Goal: Information Seeking & Learning: Learn about a topic

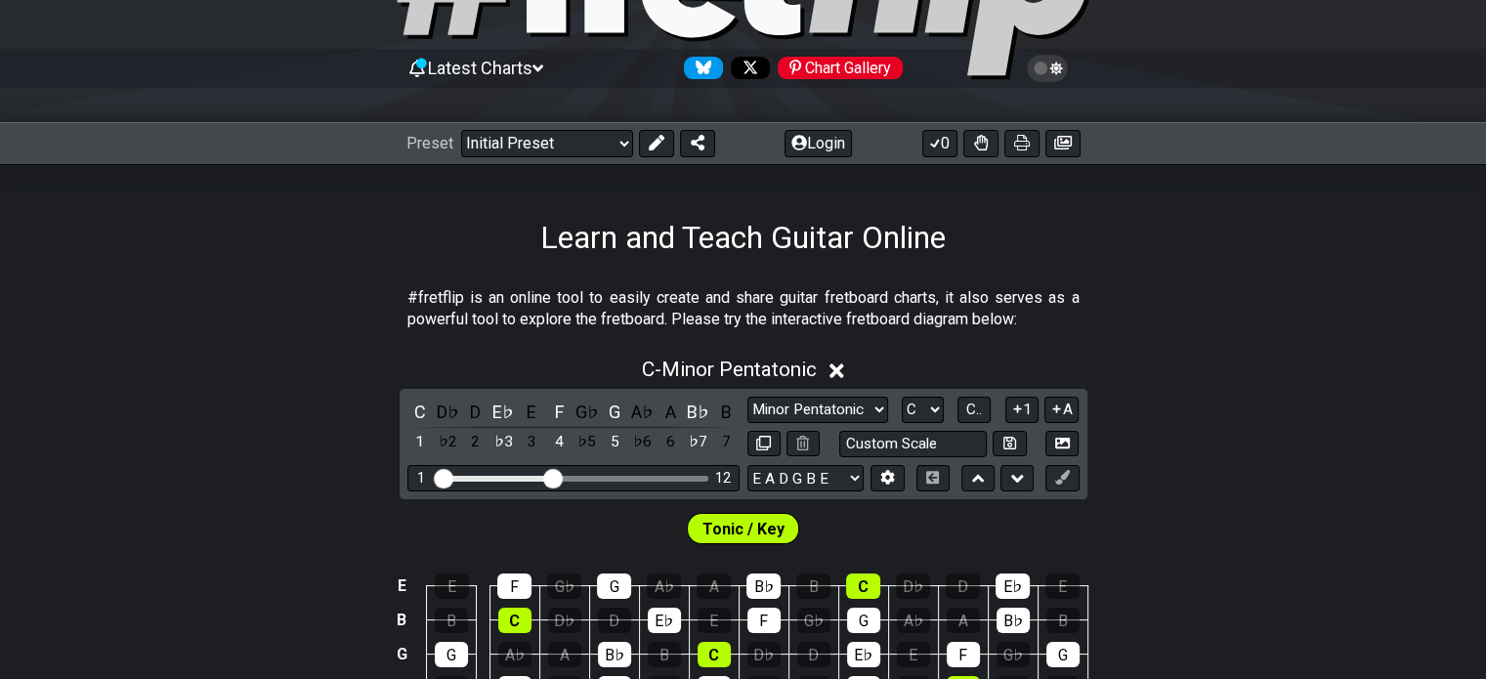
scroll to position [156, 0]
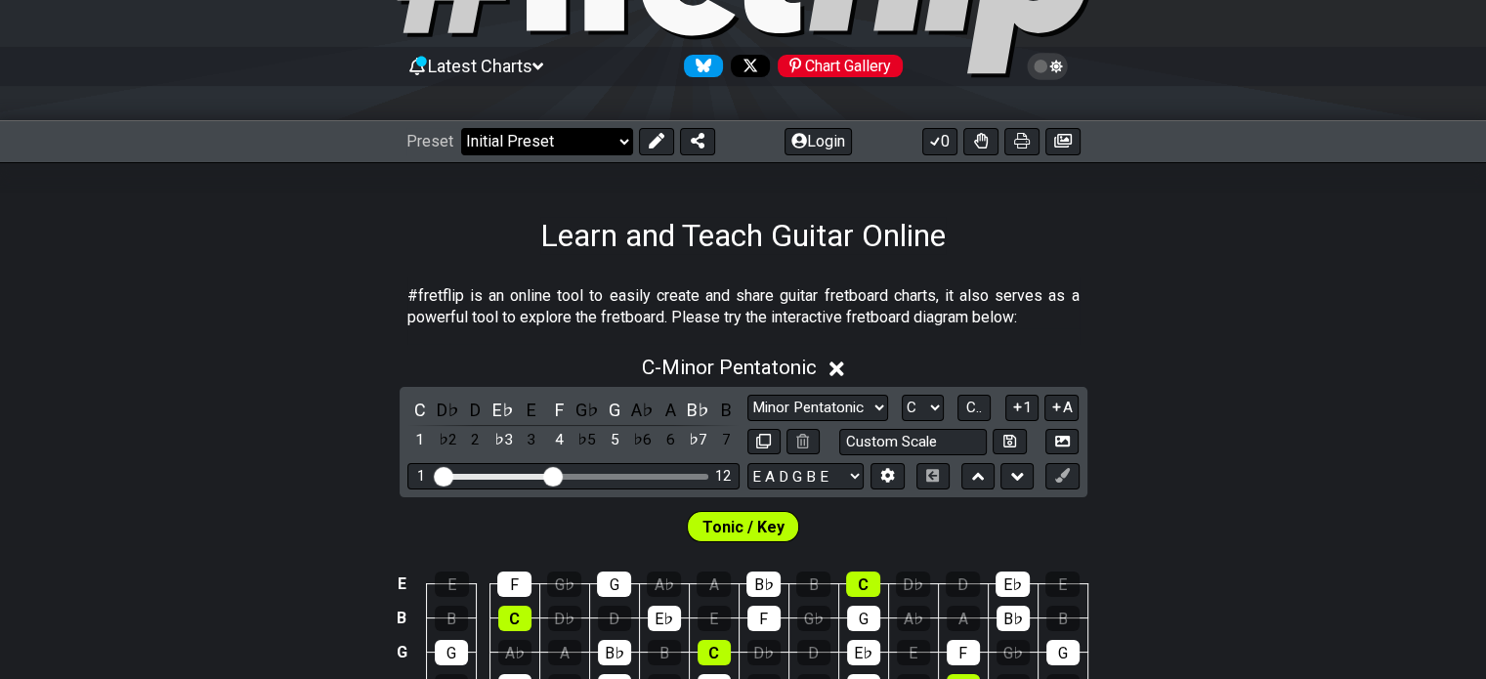
click at [580, 136] on select "Welcome to #fretflip! Initial Preset Custom Preset Minor Pentatonic Major Penta…" at bounding box center [547, 141] width 172 height 27
click at [1317, 573] on div "E E F G♭ G A♭ A B♭ B C D♭ D E♭ E B B C D♭ D E♭ E F G♭ G A♭ A B♭ B G G A♭ A B♭ B…" at bounding box center [743, 683] width 1486 height 275
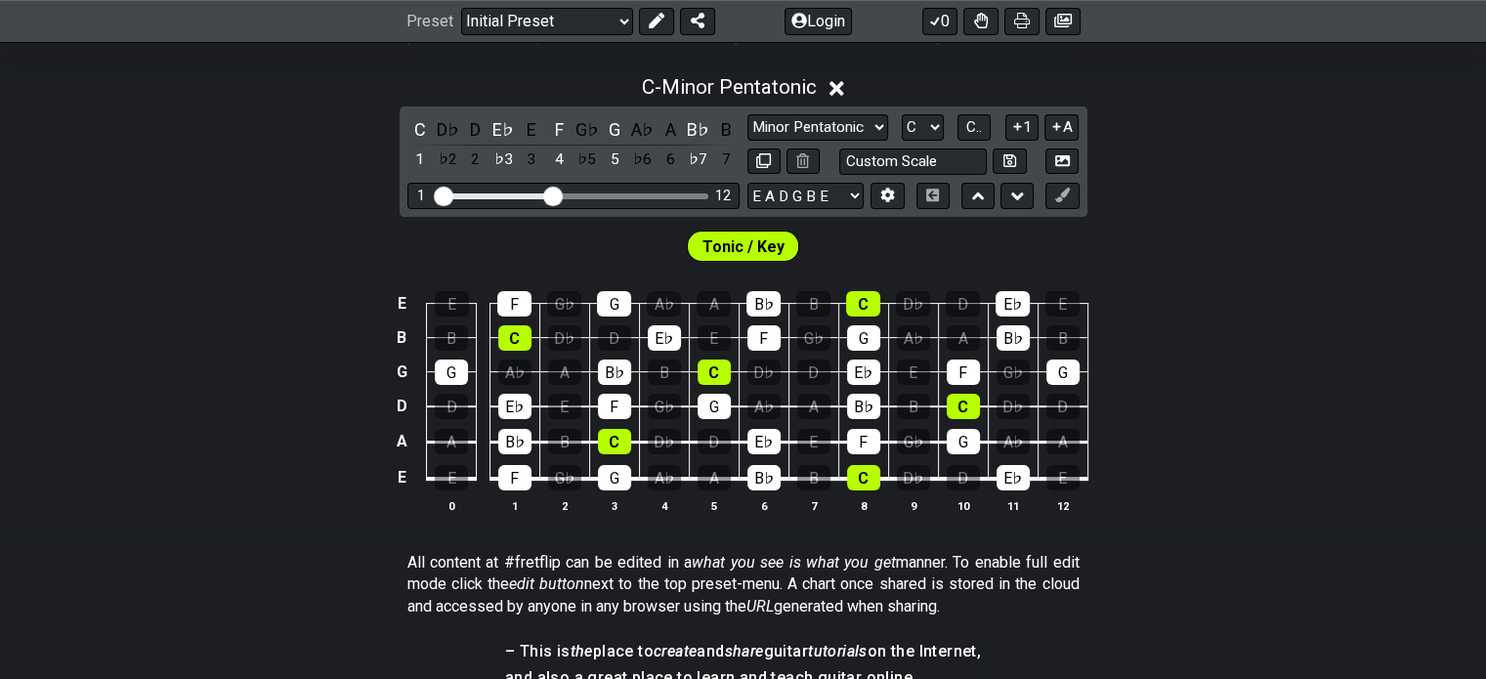
scroll to position [452, 0]
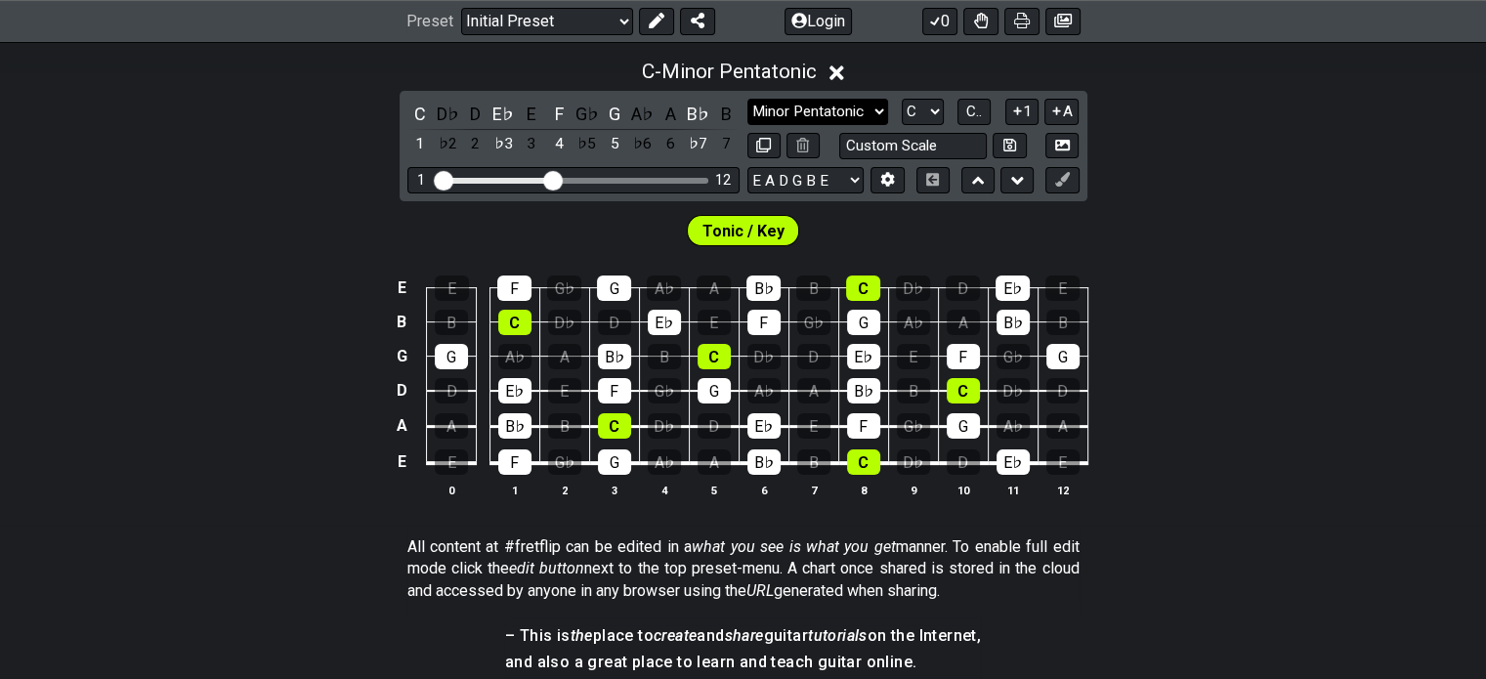
click at [821, 105] on select "Minor Pentatonic Click to edit Minor Pentatonic Major Pentatonic Minor Blues Ma…" at bounding box center [817, 112] width 141 height 26
click at [232, 201] on div "Tonic / Key" at bounding box center [743, 225] width 1486 height 49
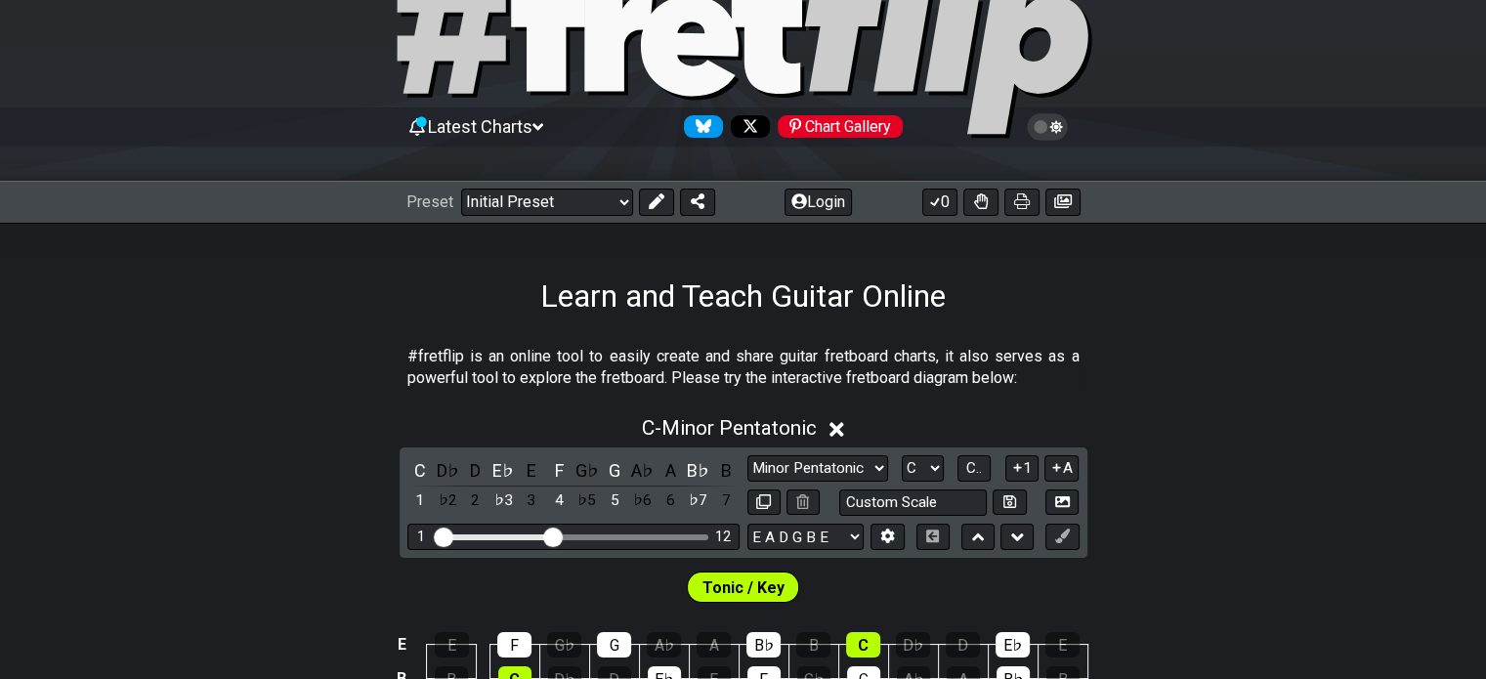
scroll to position [97, 0]
click at [496, 202] on select "Welcome to #fretflip! Initial Preset Custom Preset Minor Pentatonic Major Penta…" at bounding box center [547, 201] width 172 height 27
click at [352, 234] on div "Learn and Teach Guitar Online" at bounding box center [743, 268] width 1486 height 92
click at [543, 194] on select "Welcome to #fretflip! Initial Preset Custom Preset Minor Pentatonic Major Penta…" at bounding box center [547, 201] width 172 height 27
click at [655, 196] on icon at bounding box center [656, 200] width 16 height 16
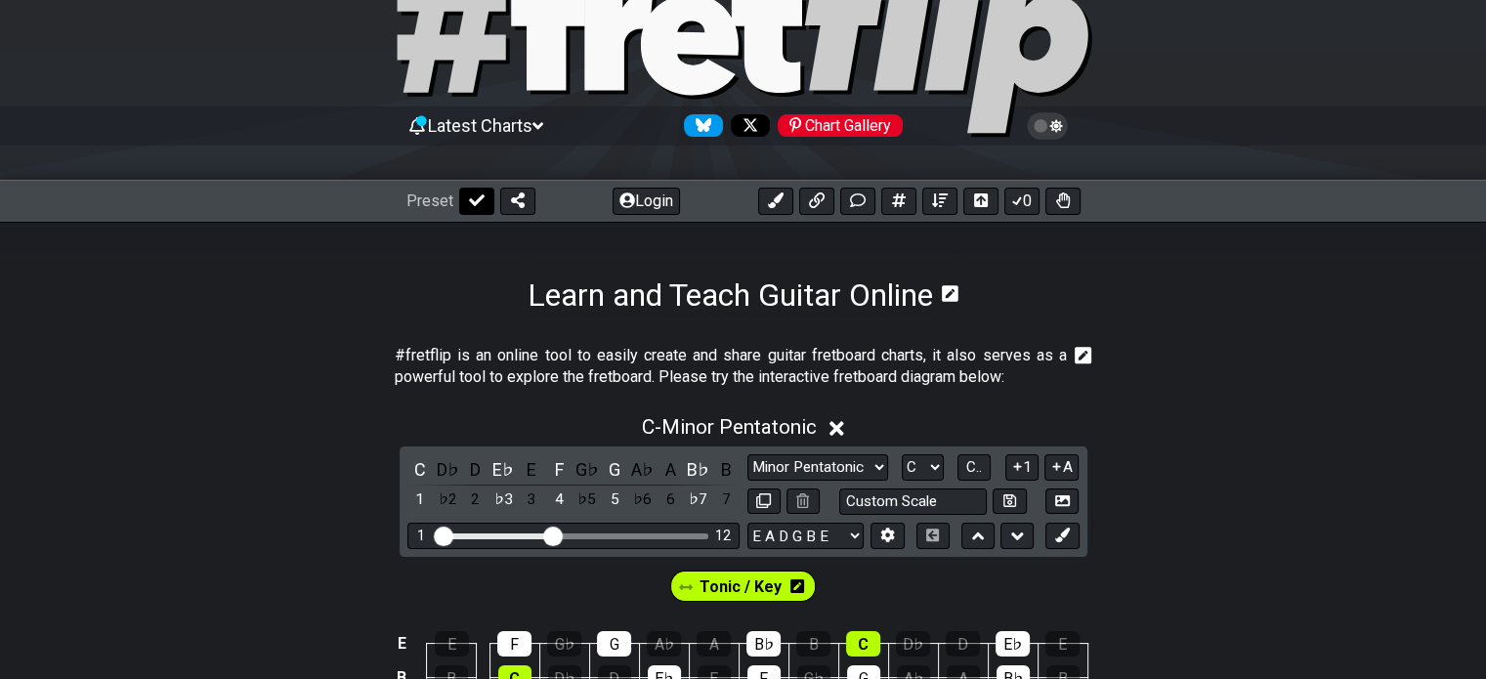
click at [477, 195] on icon at bounding box center [477, 200] width 16 height 16
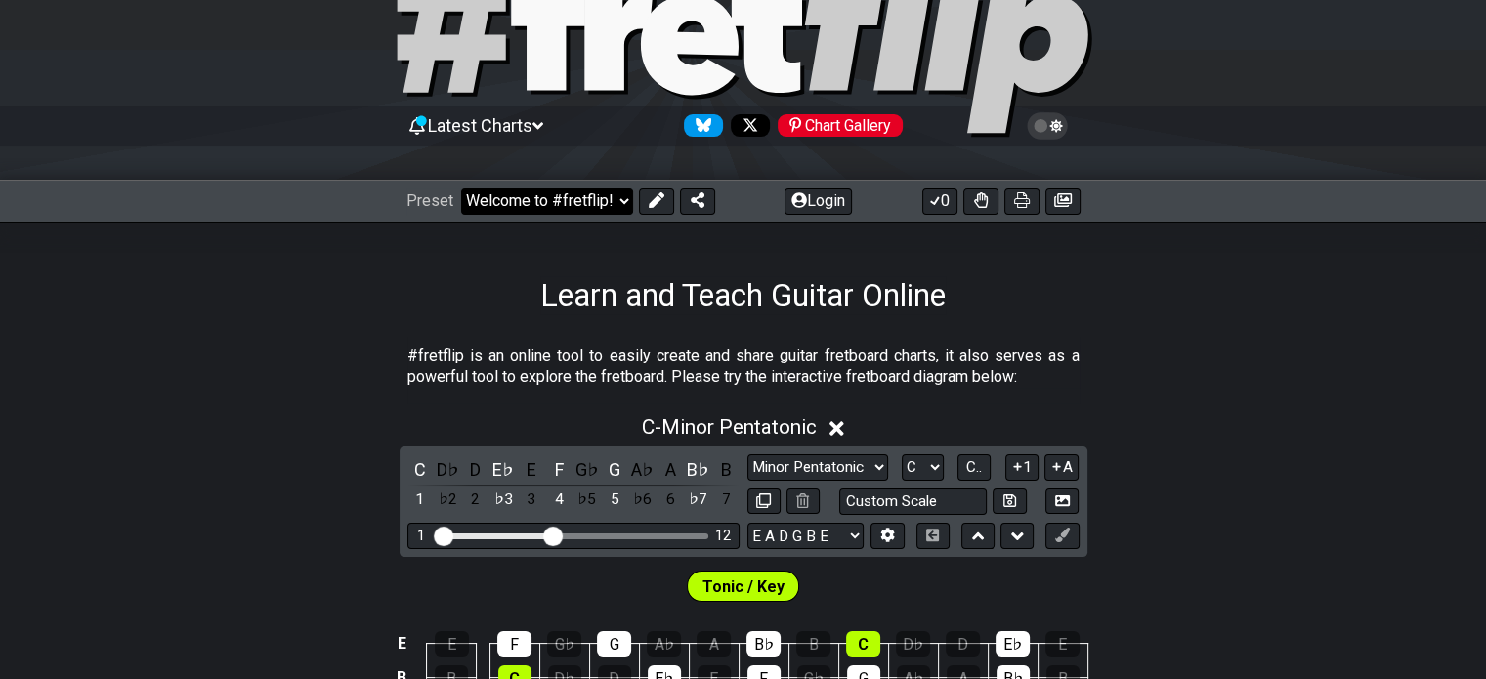
click at [551, 195] on select "Welcome to #fretflip! Initial Preset Custom Preset Minor Pentatonic Major Penta…" at bounding box center [547, 201] width 172 height 27
click at [461, 188] on select "Welcome to #fretflip! Initial Preset Custom Preset Minor Pentatonic Major Penta…" at bounding box center [547, 201] width 172 height 27
select select "/welcome"
select select "A"
select select "/user-defined"
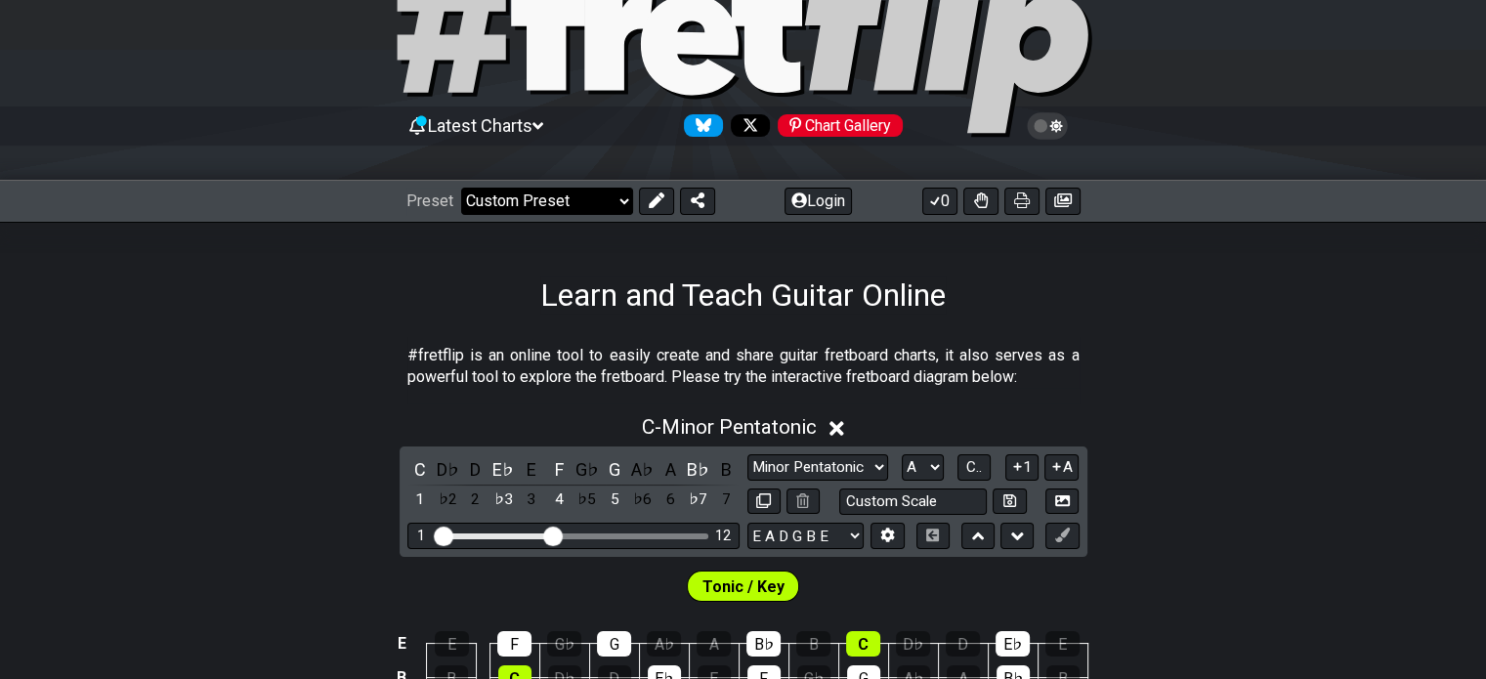
select select "Testing 1, 3 and 4"
select select "C"
select select "A"
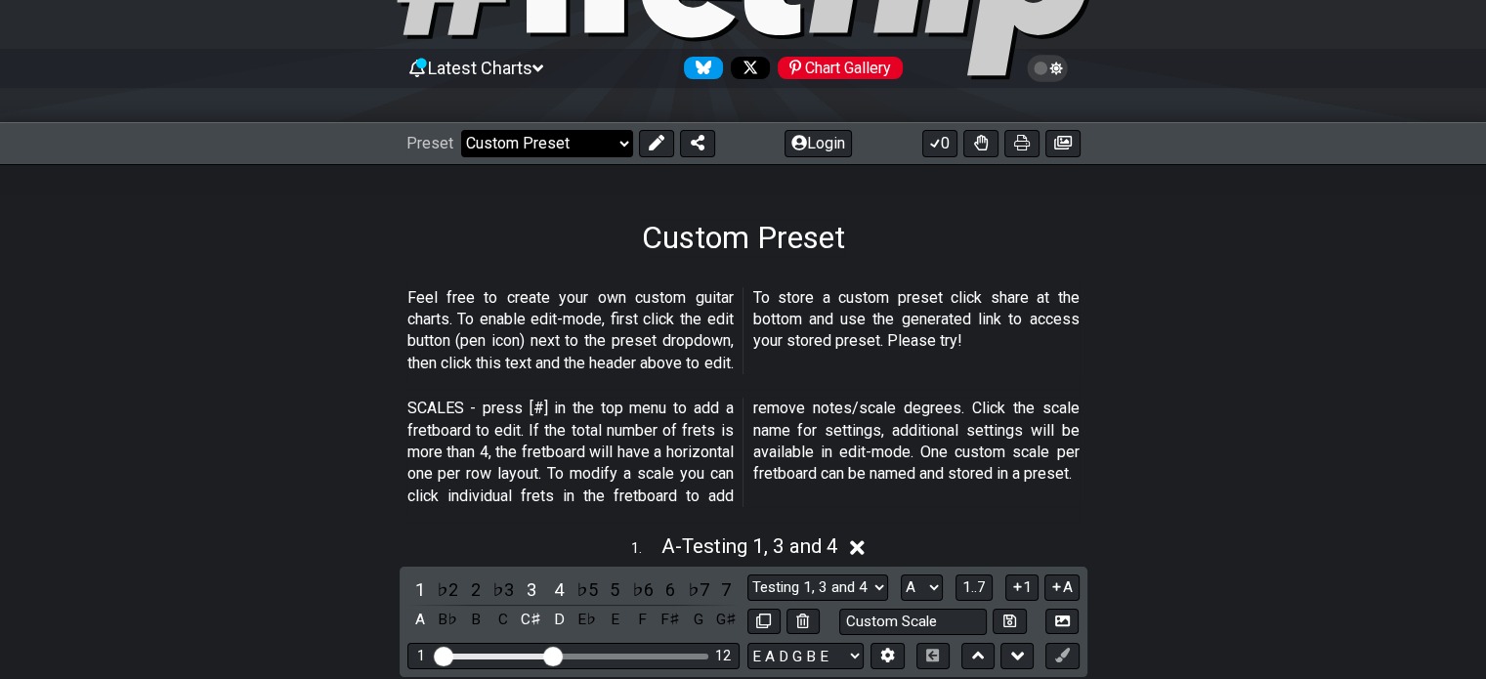
scroll to position [0, 0]
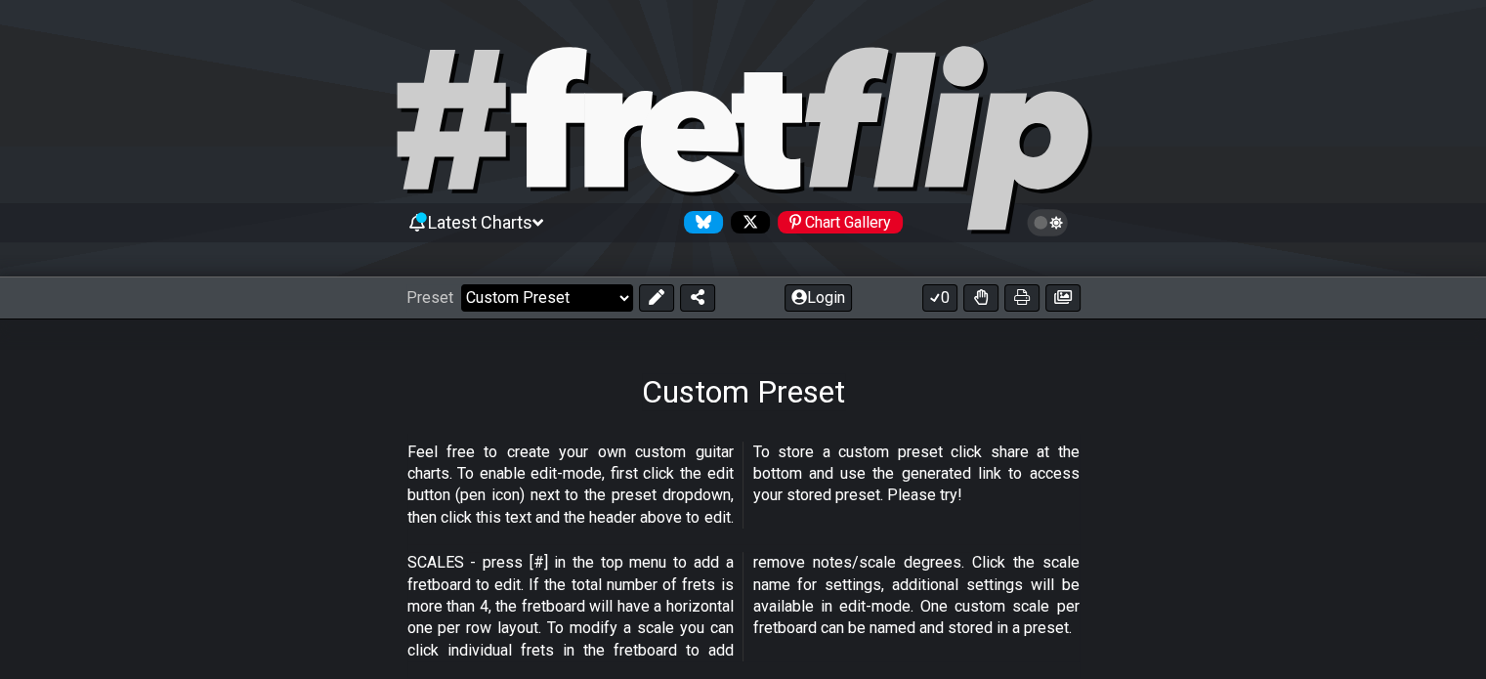
click at [559, 305] on select "Welcome to #fretflip! Initial Preset Custom Preset Minor Pentatonic Major Penta…" at bounding box center [547, 297] width 172 height 27
click at [461, 284] on select "Welcome to #fretflip! Initial Preset Custom Preset Minor Pentatonic Major Penta…" at bounding box center [547, 297] width 172 height 27
select select "/user-defined"
select select "C"
select select "/welcome"
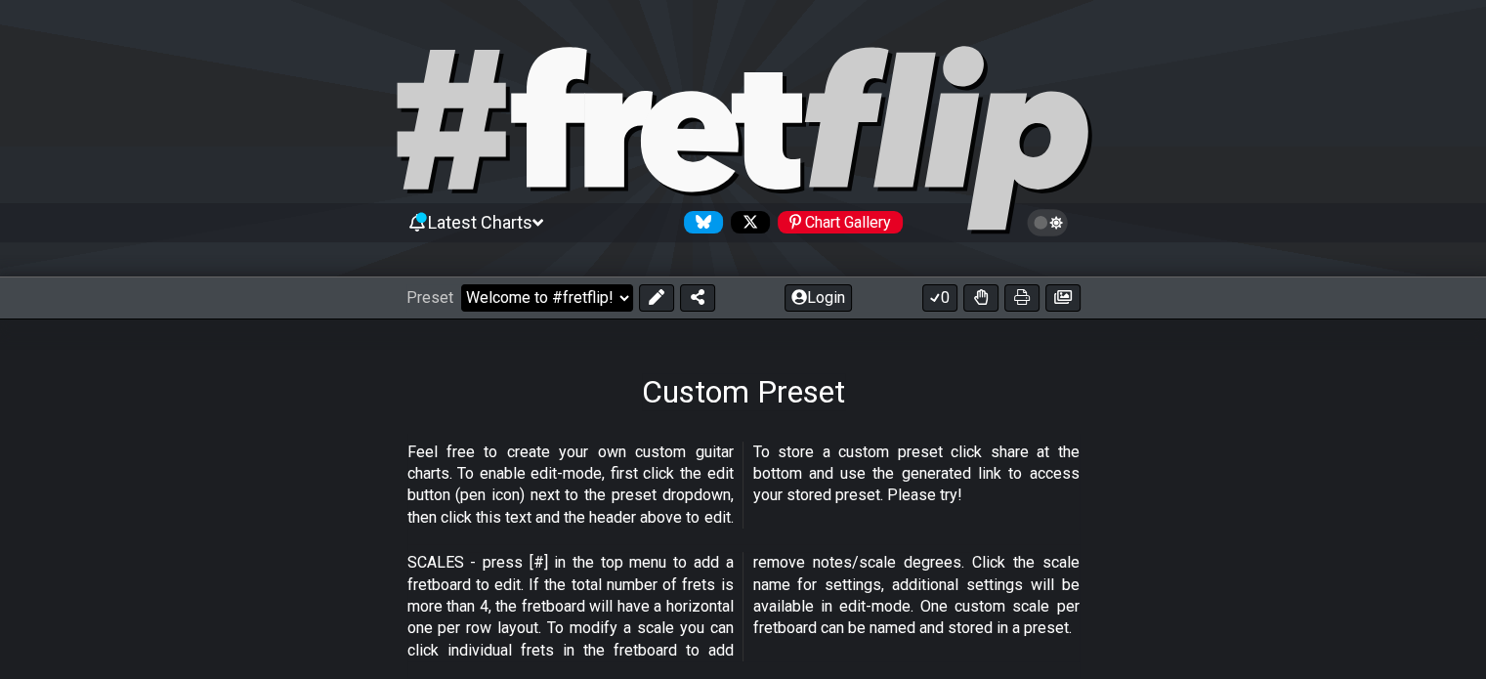
select select "Minor Pentatonic"
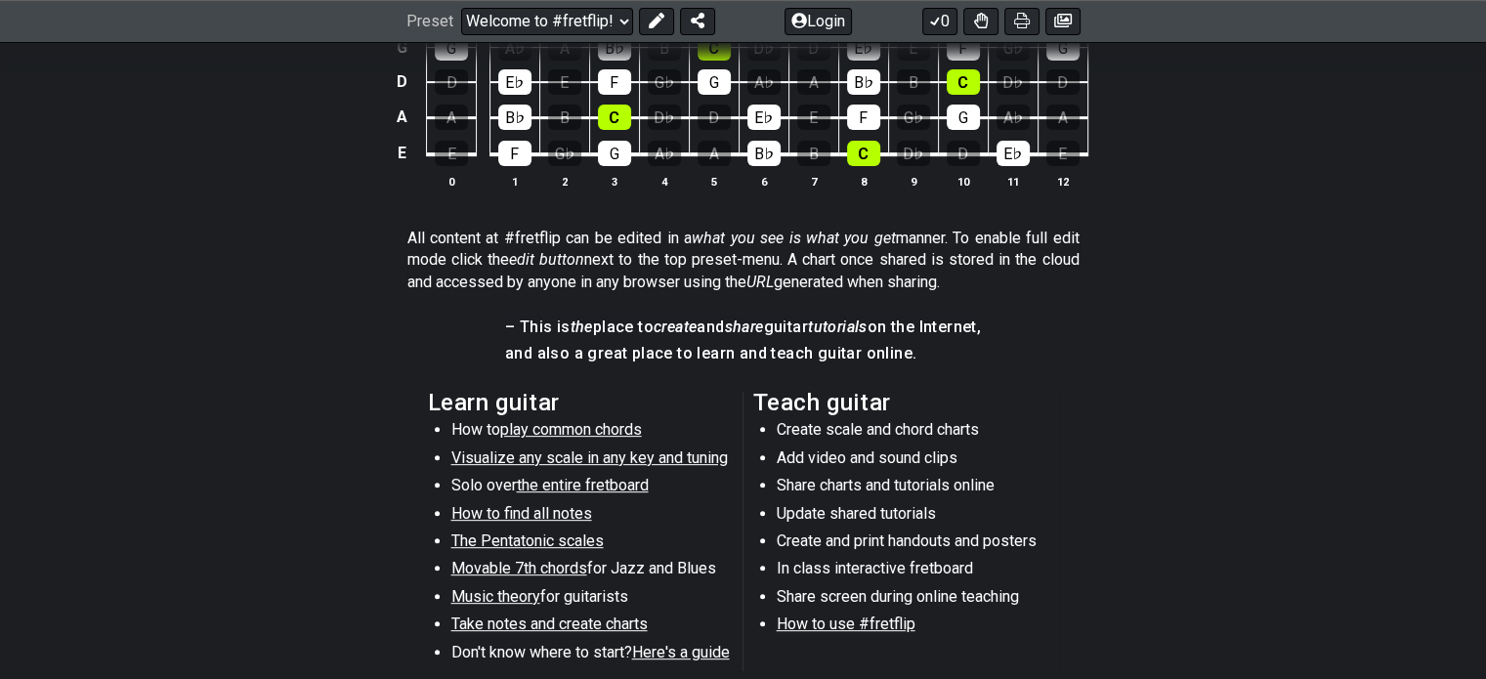
scroll to position [707, 0]
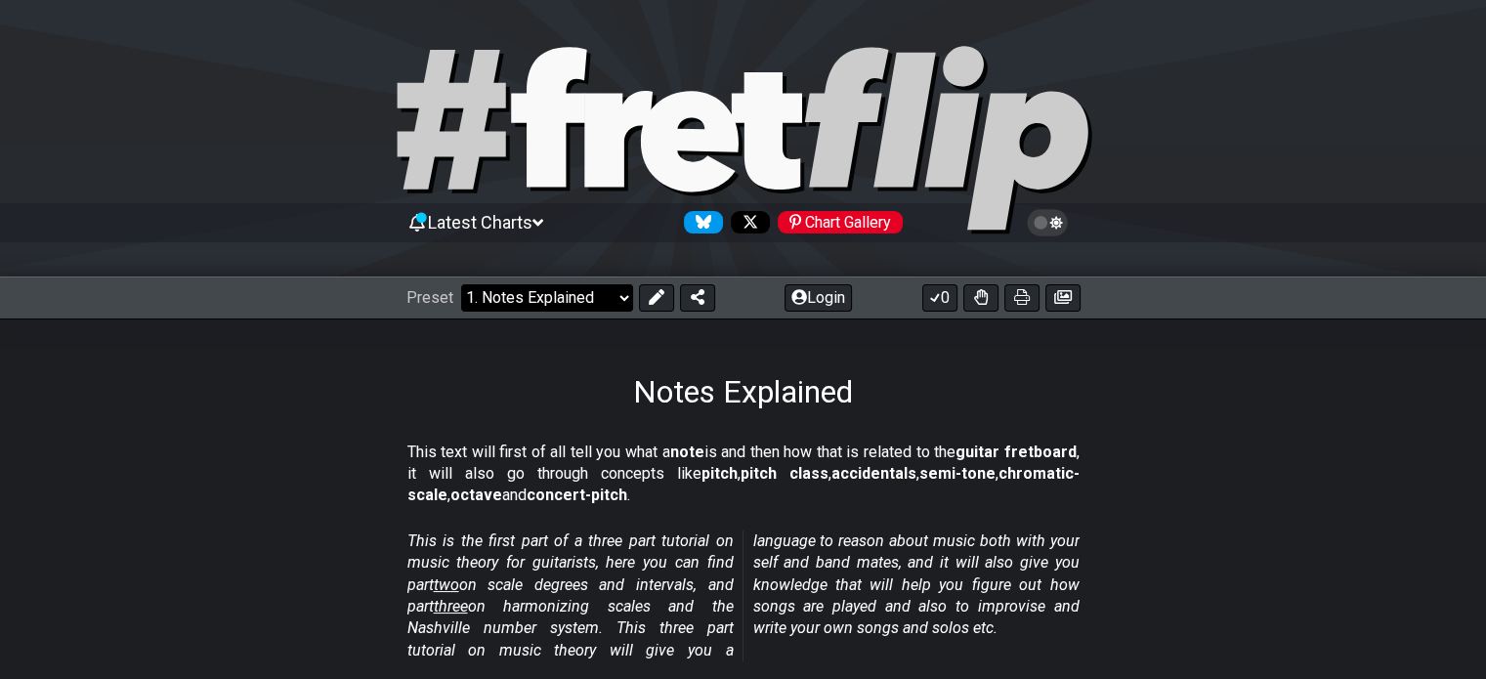
click at [608, 297] on select "Welcome to #fretflip! Initial Preset Custom Preset Minor Pentatonic Major Penta…" at bounding box center [547, 297] width 172 height 27
click at [461, 284] on select "Welcome to #fretflip! Initial Preset Custom Preset Minor Pentatonic Major Penta…" at bounding box center [547, 297] width 172 height 27
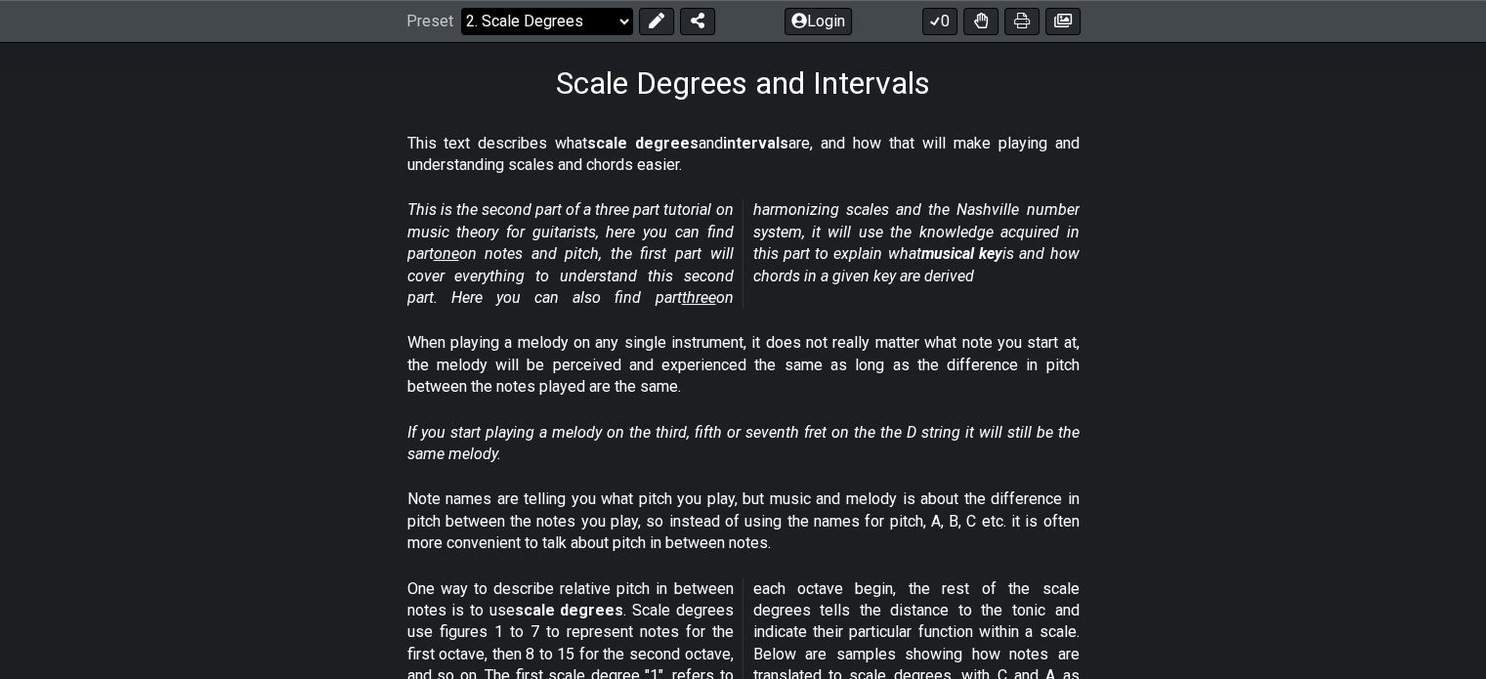
scroll to position [309, 0]
click at [586, 19] on select "Welcome to #fretflip! Initial Preset Custom Preset Minor Pentatonic Major Penta…" at bounding box center [547, 21] width 172 height 27
click at [461, 8] on select "Welcome to #fretflip! Initial Preset Custom Preset Minor Pentatonic Major Penta…" at bounding box center [547, 21] width 172 height 27
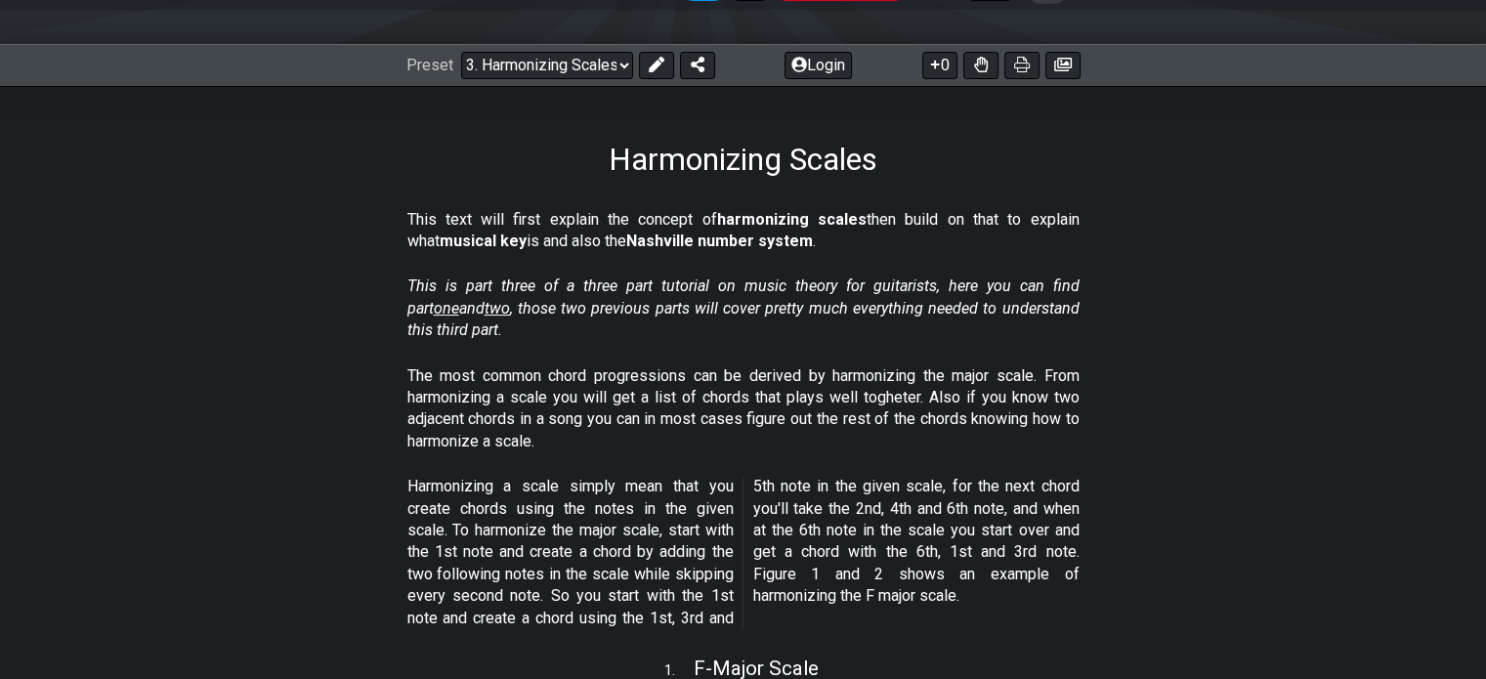
scroll to position [207, 0]
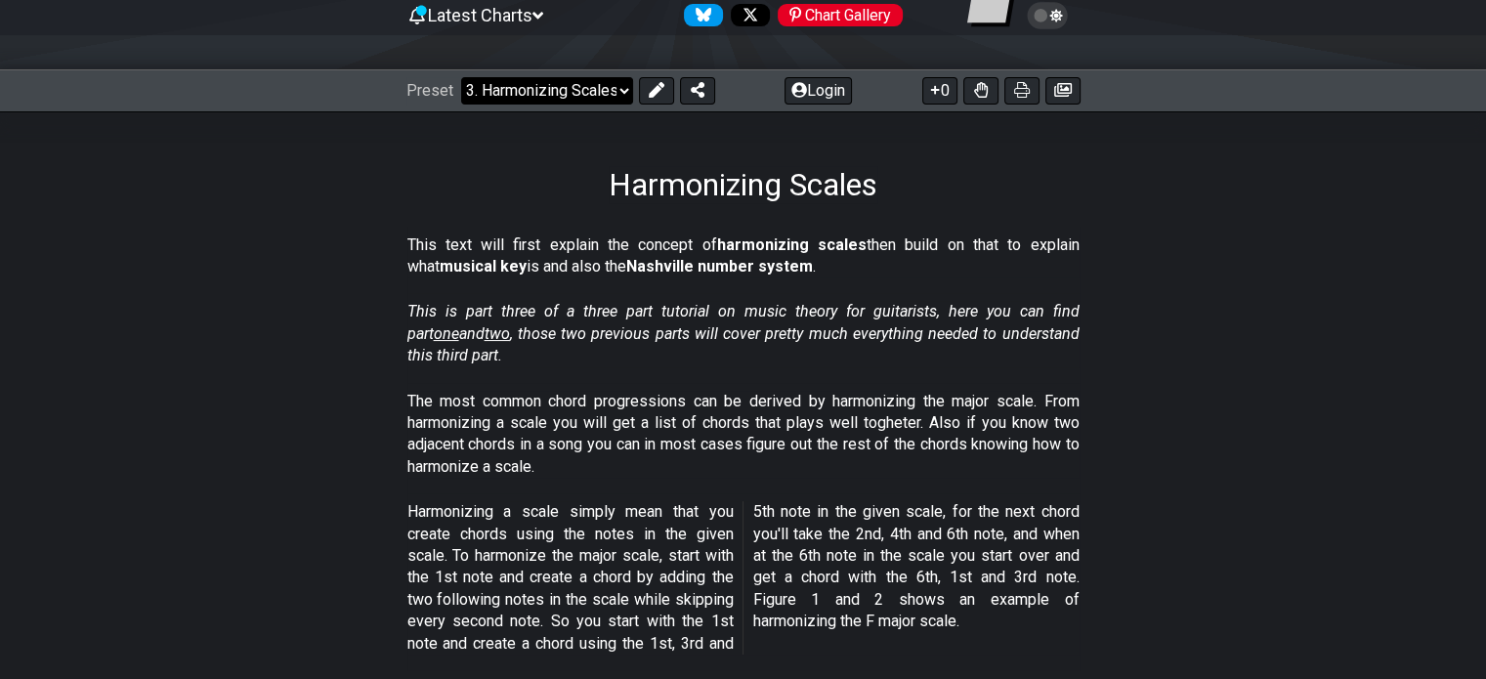
click at [586, 84] on select "Welcome to #fretflip! Initial Preset Custom Preset Minor Pentatonic Major Penta…" at bounding box center [547, 90] width 172 height 27
click at [461, 77] on select "Welcome to #fretflip! Initial Preset Custom Preset Minor Pentatonic Major Penta…" at bounding box center [547, 90] width 172 height 27
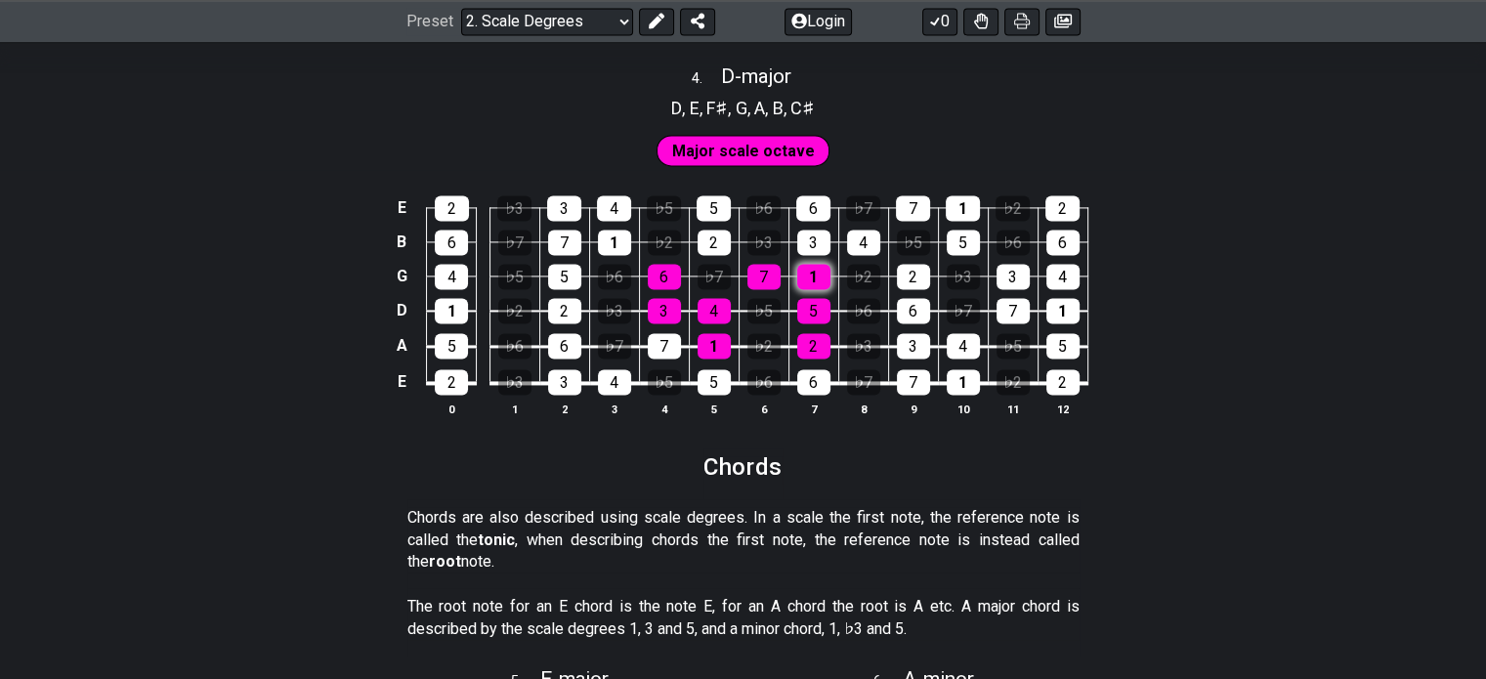
scroll to position [2820, 0]
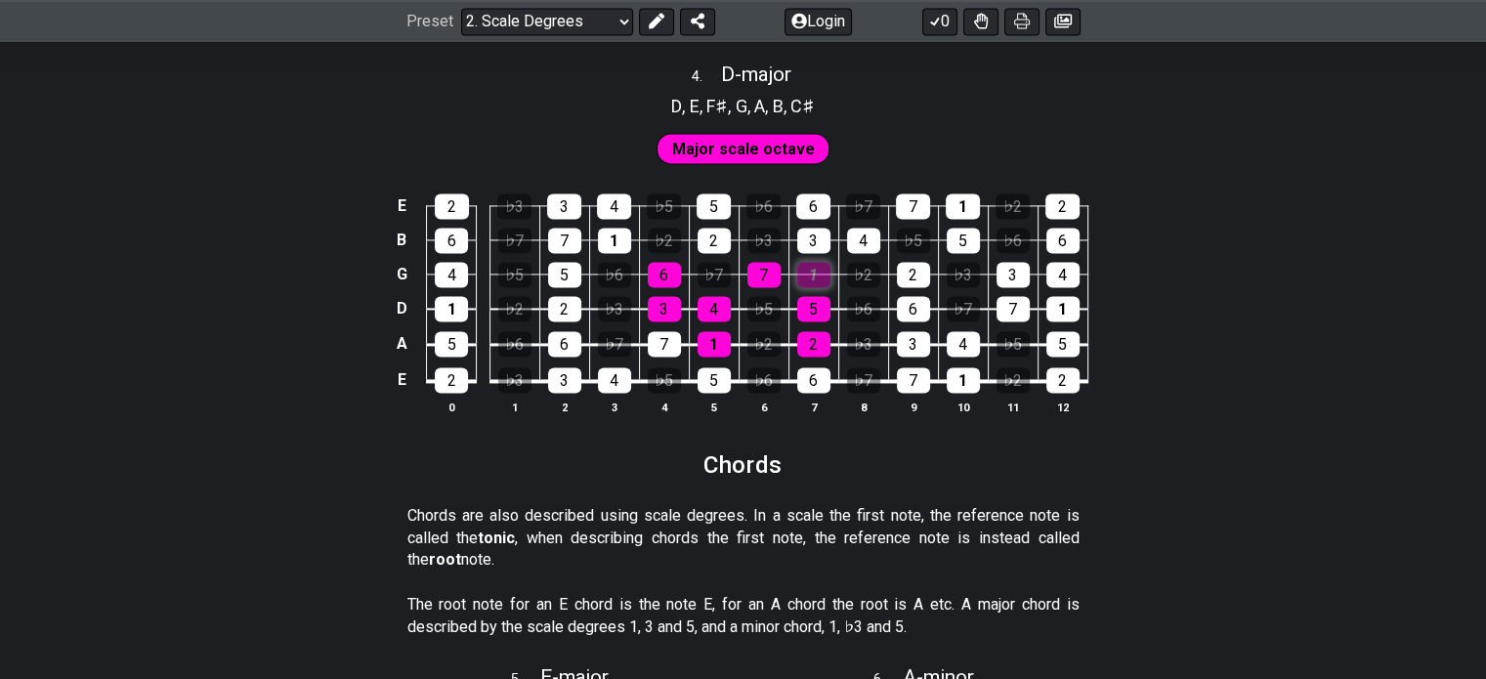
click at [801, 273] on div "1" at bounding box center [813, 274] width 33 height 25
click at [805, 277] on div "1" at bounding box center [813, 274] width 33 height 25
click at [813, 229] on div "3" at bounding box center [813, 240] width 33 height 25
click at [819, 205] on div "6" at bounding box center [813, 205] width 34 height 25
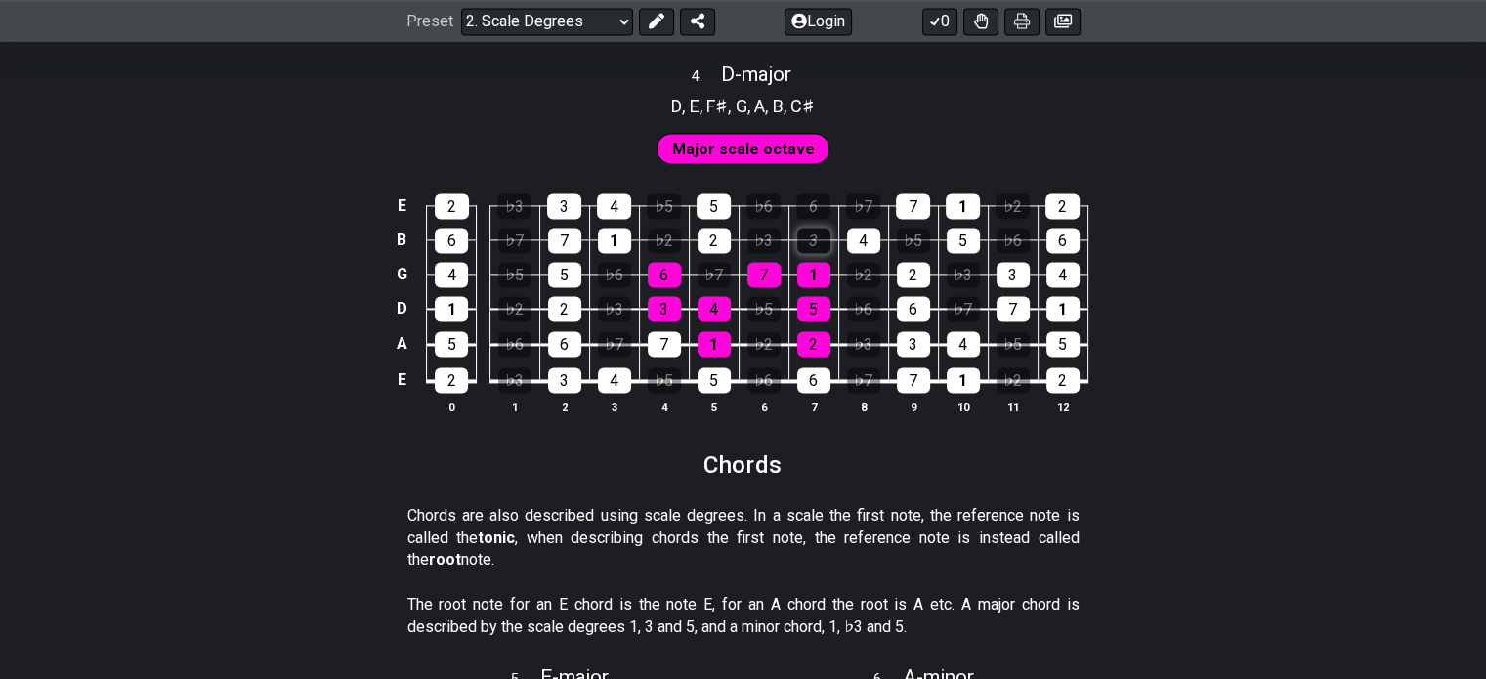
click at [816, 229] on div "3" at bounding box center [813, 240] width 33 height 25
drag, startPoint x: 903, startPoint y: 105, endPoint x: 1103, endPoint y: 429, distance: 381.2
click at [1103, 429] on div "4 . D - major D , E , F♯ , G , A , B , C♯ Major scale octave E 2 ♭3 3 4 ♭5 5 ♭6…" at bounding box center [743, 247] width 1486 height 392
click at [1061, 377] on div "2" at bounding box center [1062, 379] width 33 height 25
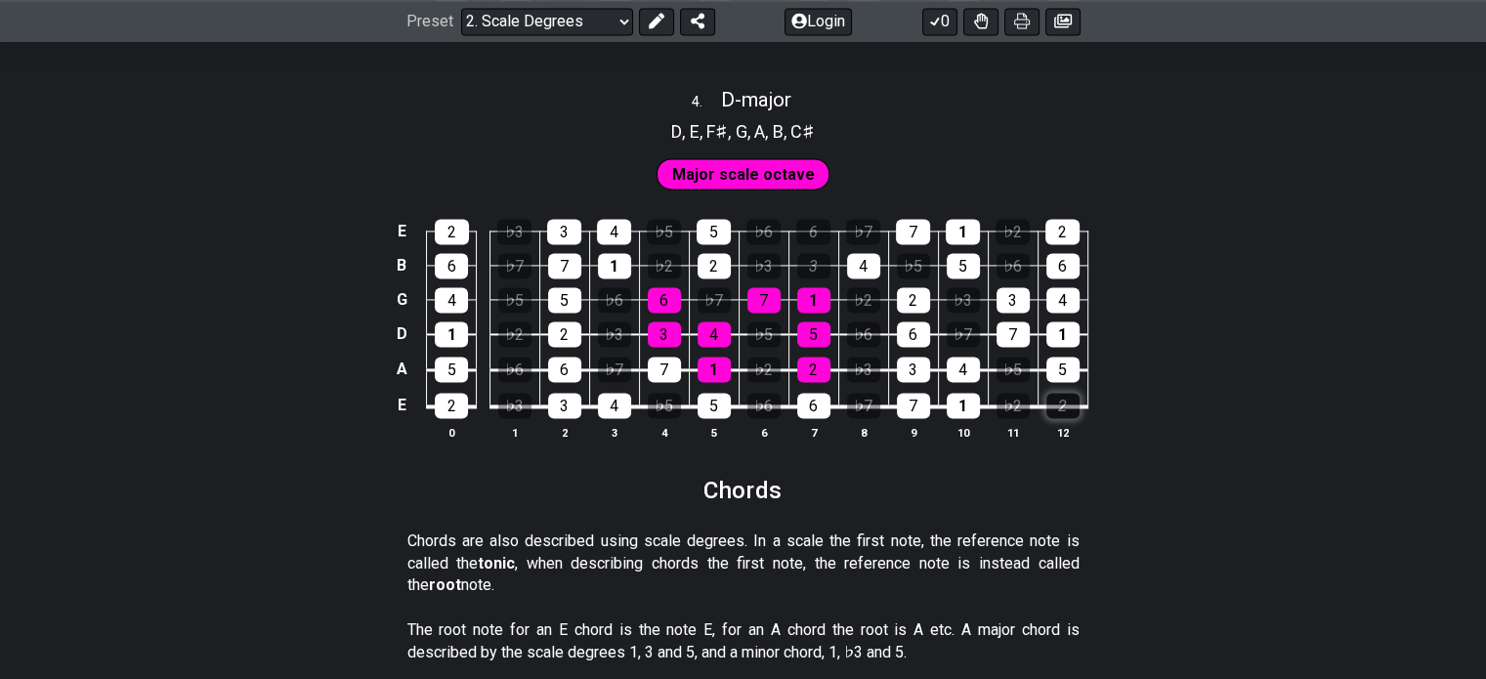
scroll to position [2781, 0]
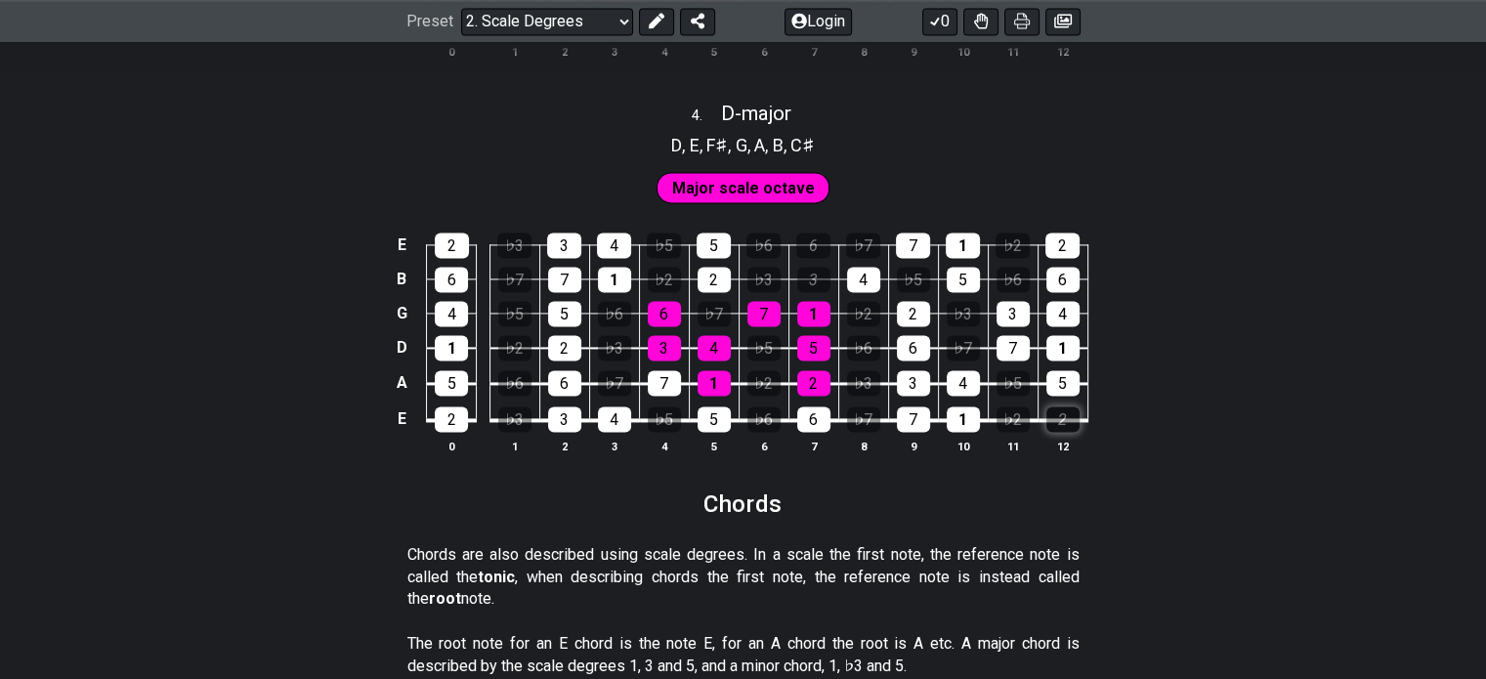
click at [1061, 377] on div "5" at bounding box center [1062, 382] width 33 height 25
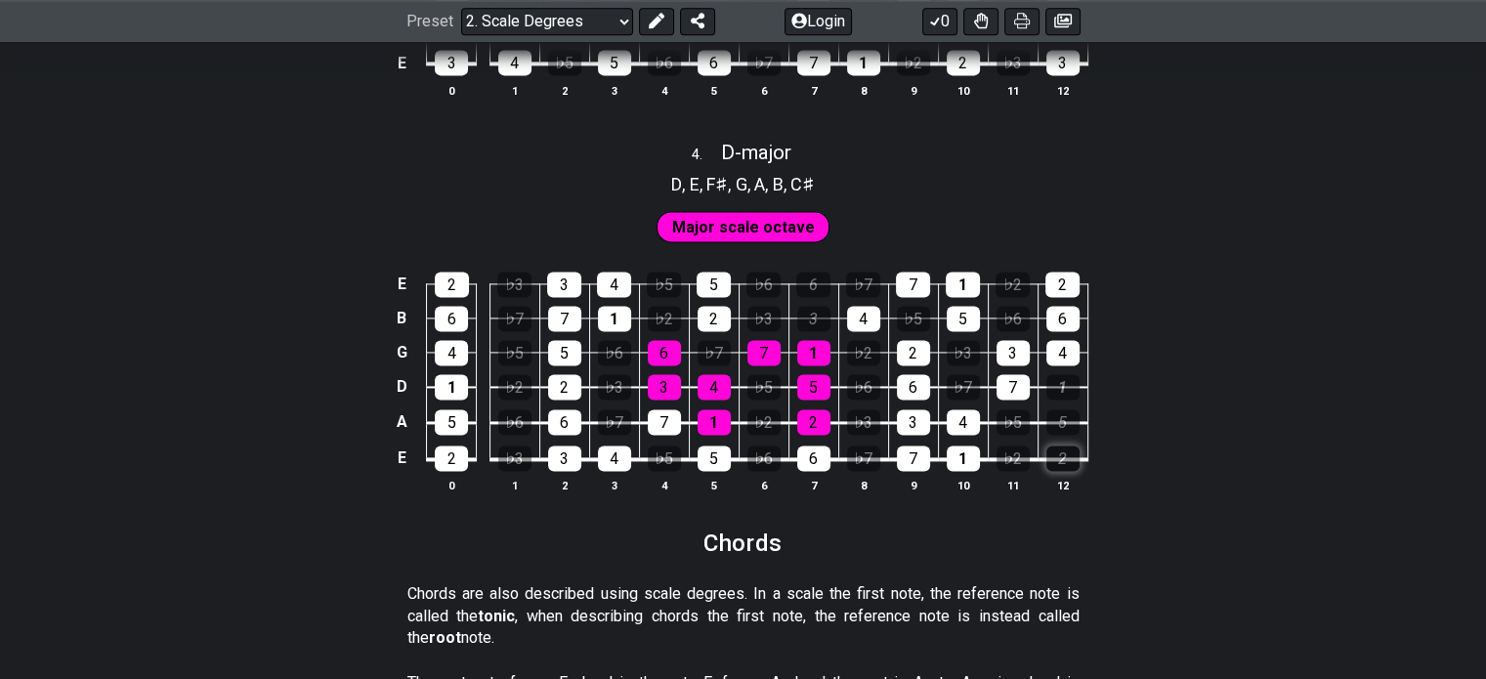
click at [1061, 377] on div "1" at bounding box center [1062, 386] width 33 height 25
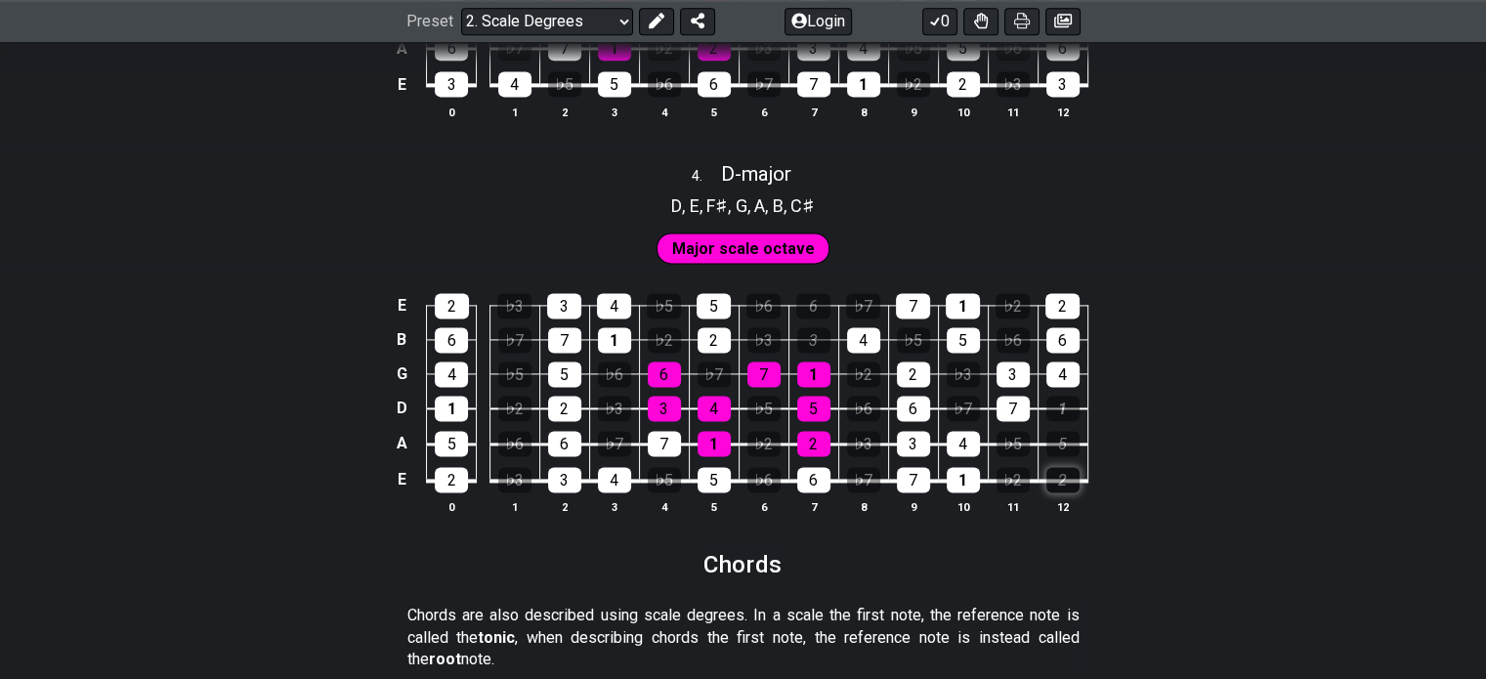
scroll to position [2703, 0]
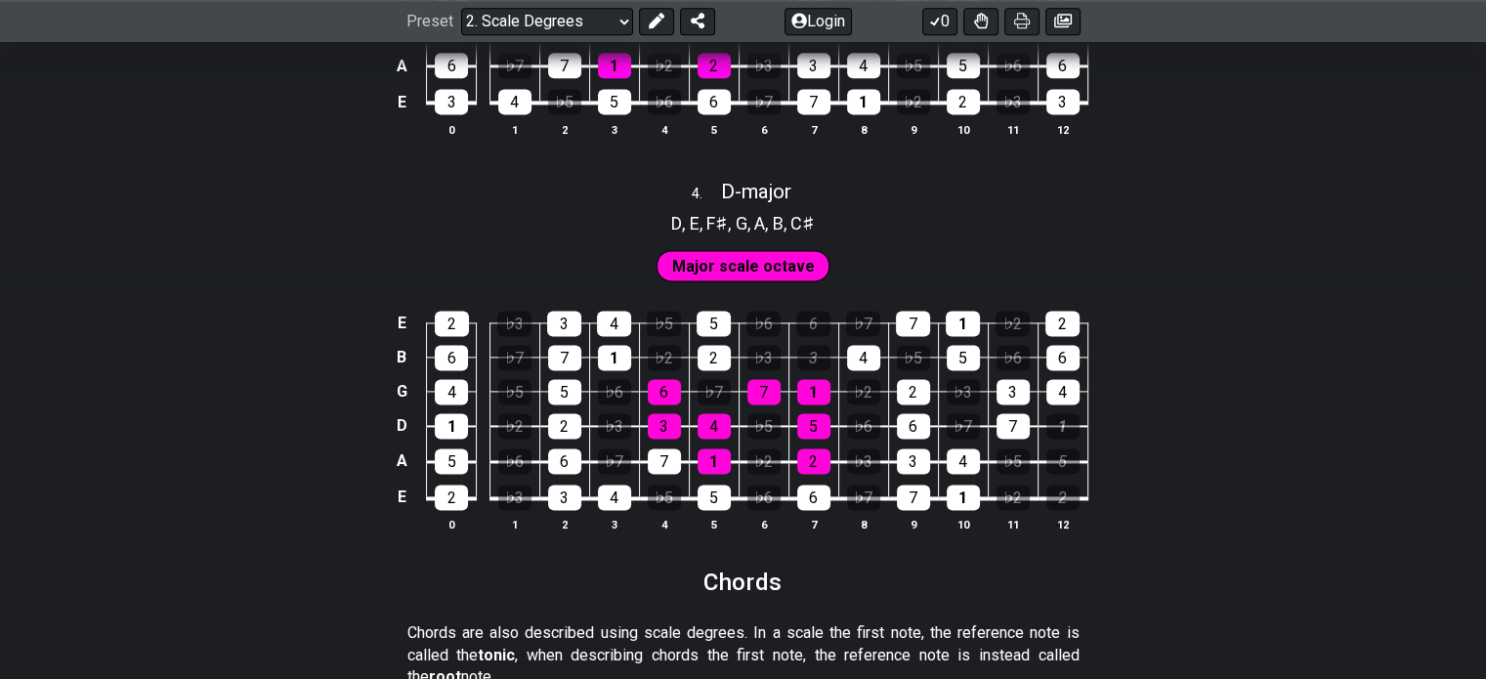
click at [1073, 376] on td "4" at bounding box center [1063, 374] width 50 height 34
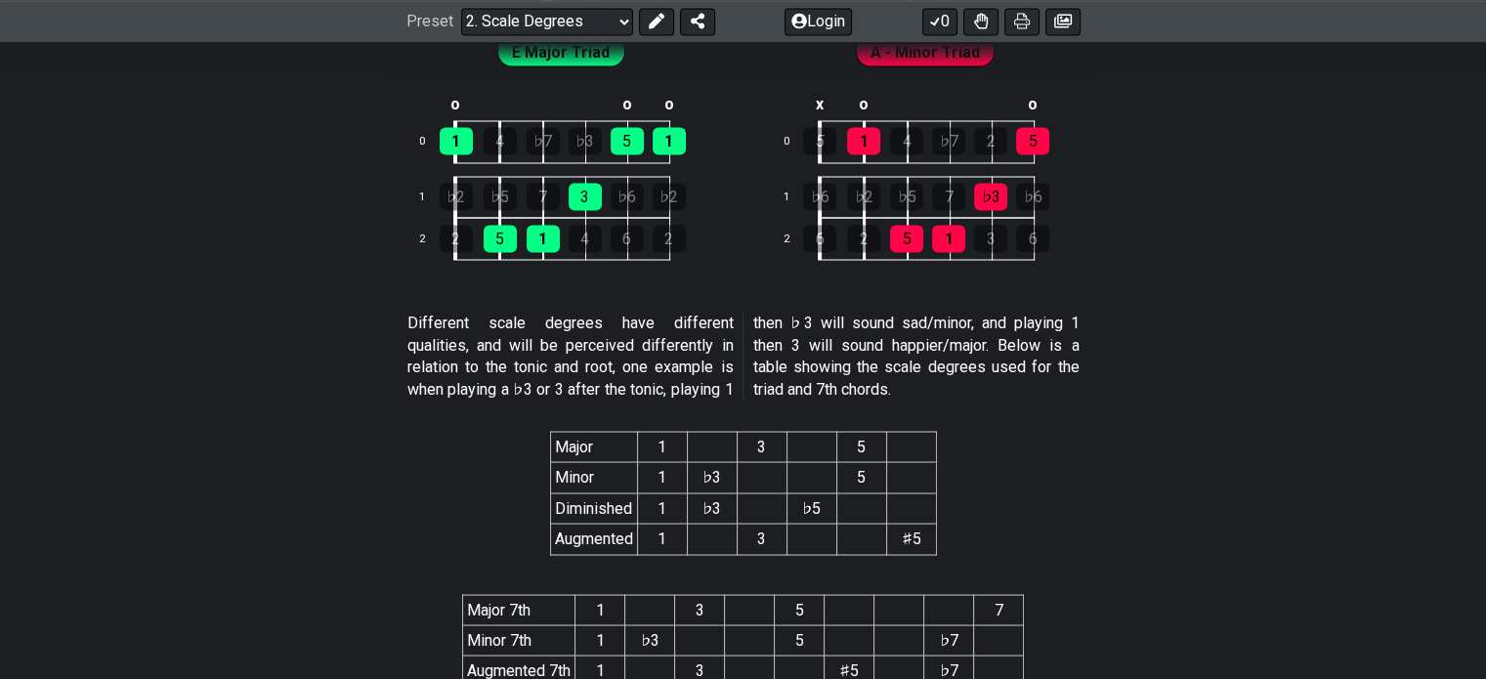
scroll to position [3495, 0]
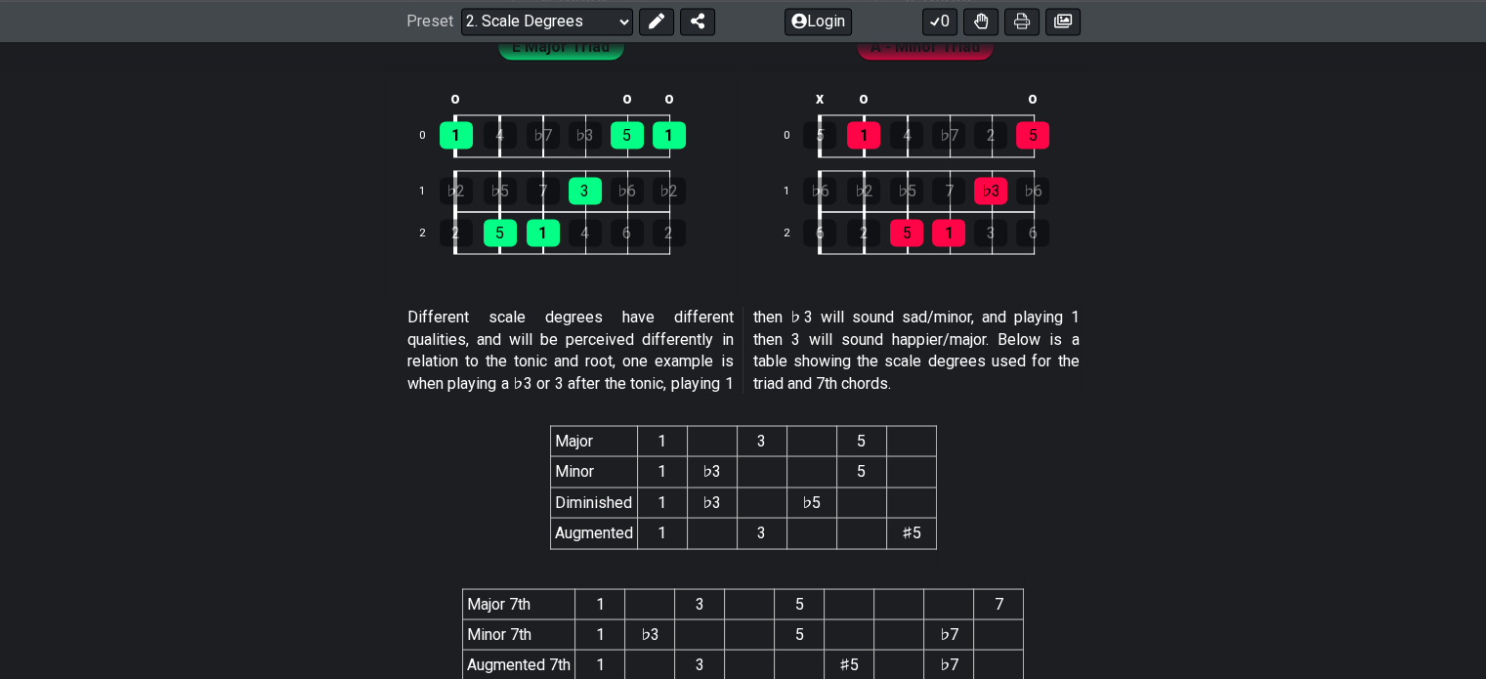
drag, startPoint x: 973, startPoint y: 236, endPoint x: 1001, endPoint y: 215, distance: 35.6
click at [1001, 215] on tr "2 6 2 5 1 3 6" at bounding box center [924, 233] width 304 height 42
click at [1001, 223] on div "3" at bounding box center [990, 232] width 33 height 27
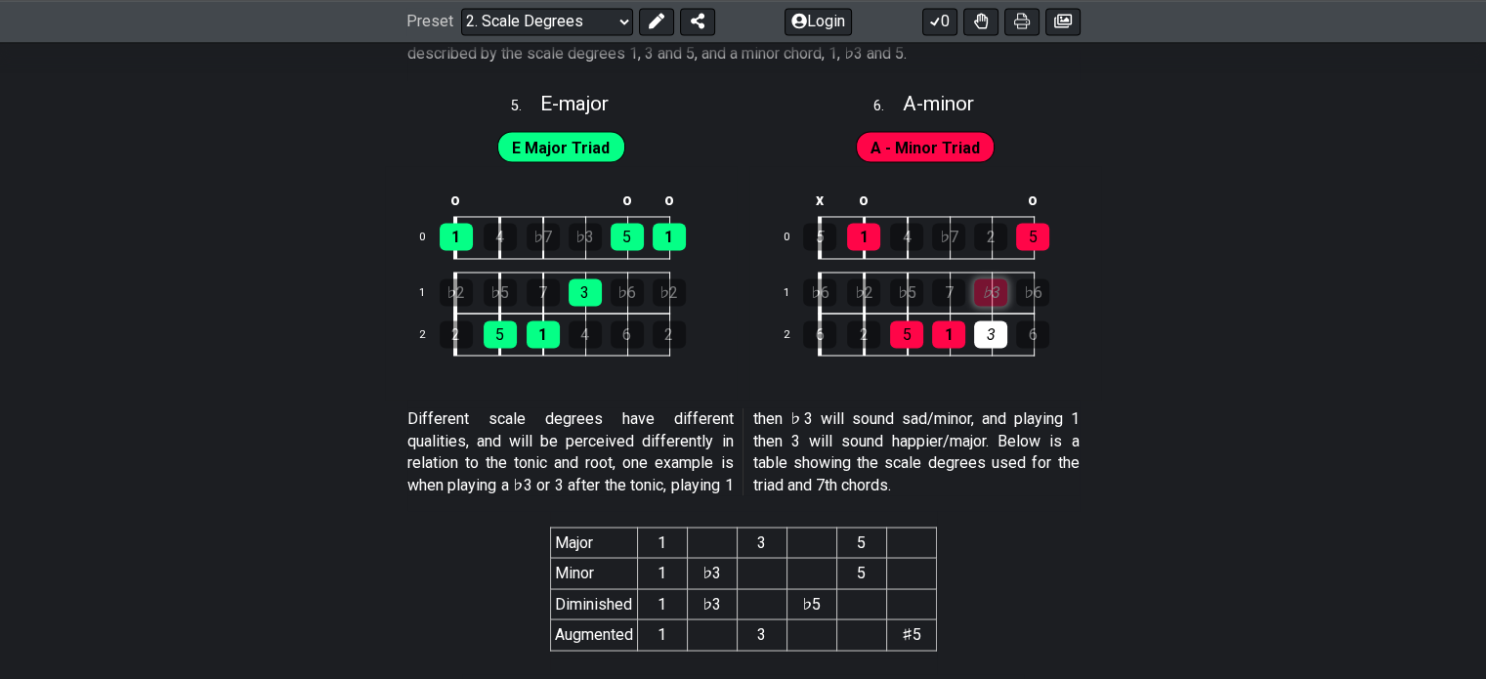
click at [1004, 283] on div "♭3" at bounding box center [990, 291] width 33 height 27
click at [988, 287] on div "♭3" at bounding box center [990, 291] width 33 height 27
click at [991, 320] on div "3" at bounding box center [990, 333] width 33 height 27
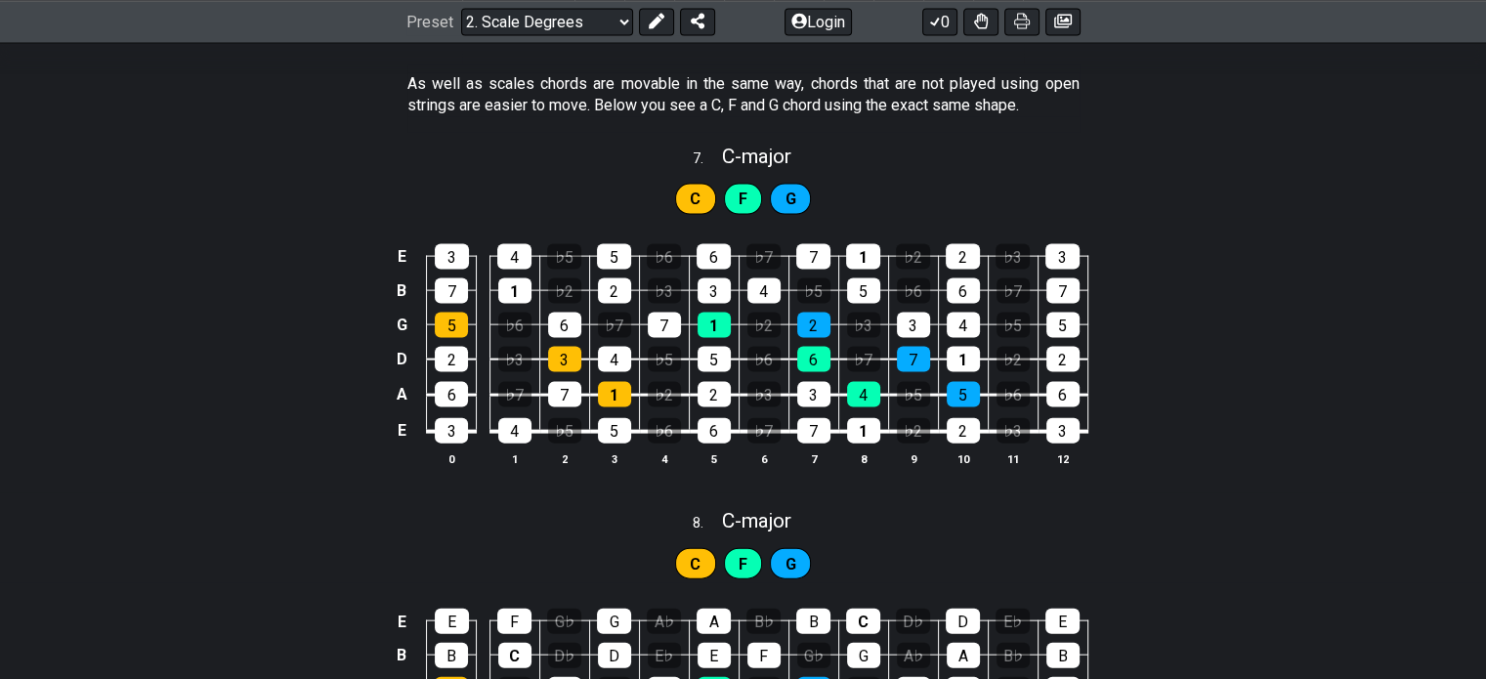
scroll to position [4228, 0]
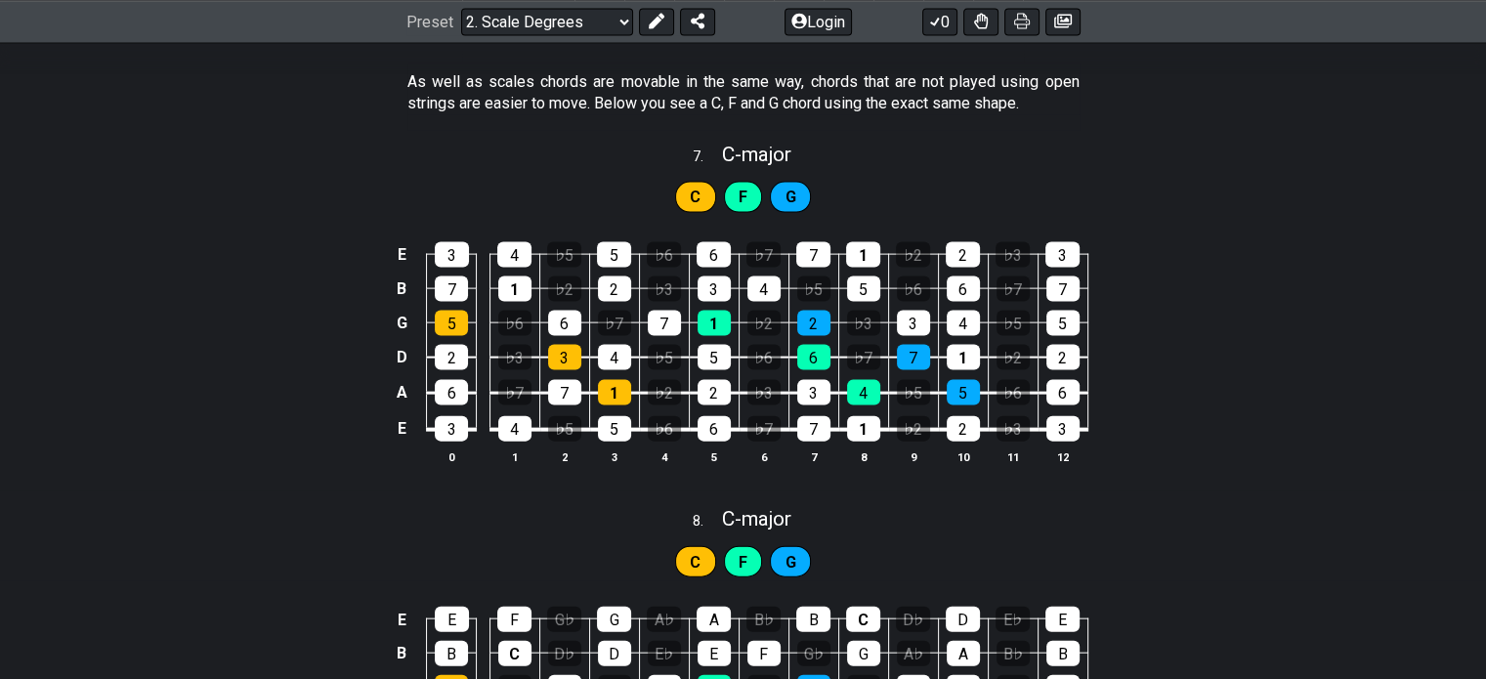
click at [737, 202] on div "F" at bounding box center [743, 197] width 39 height 31
click at [829, 201] on div "C F G" at bounding box center [743, 192] width 1486 height 49
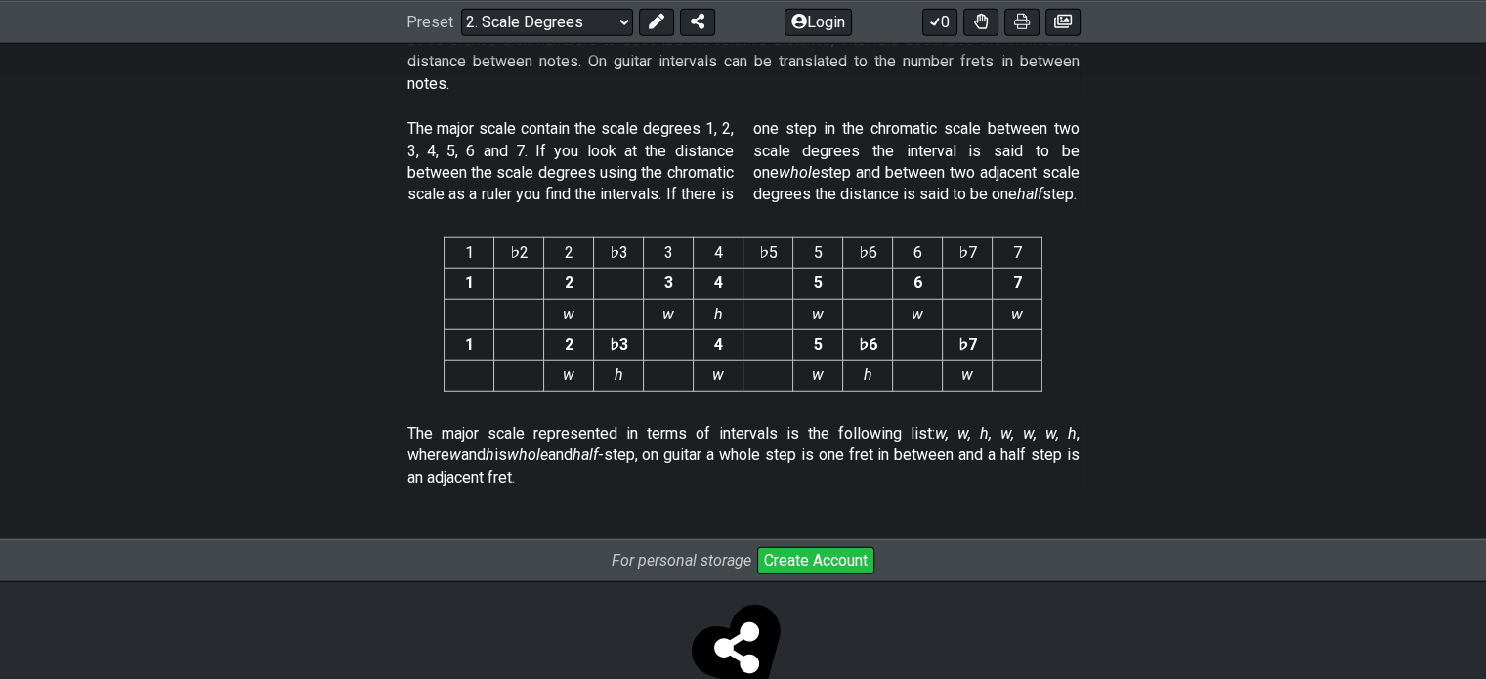
scroll to position [5212, 0]
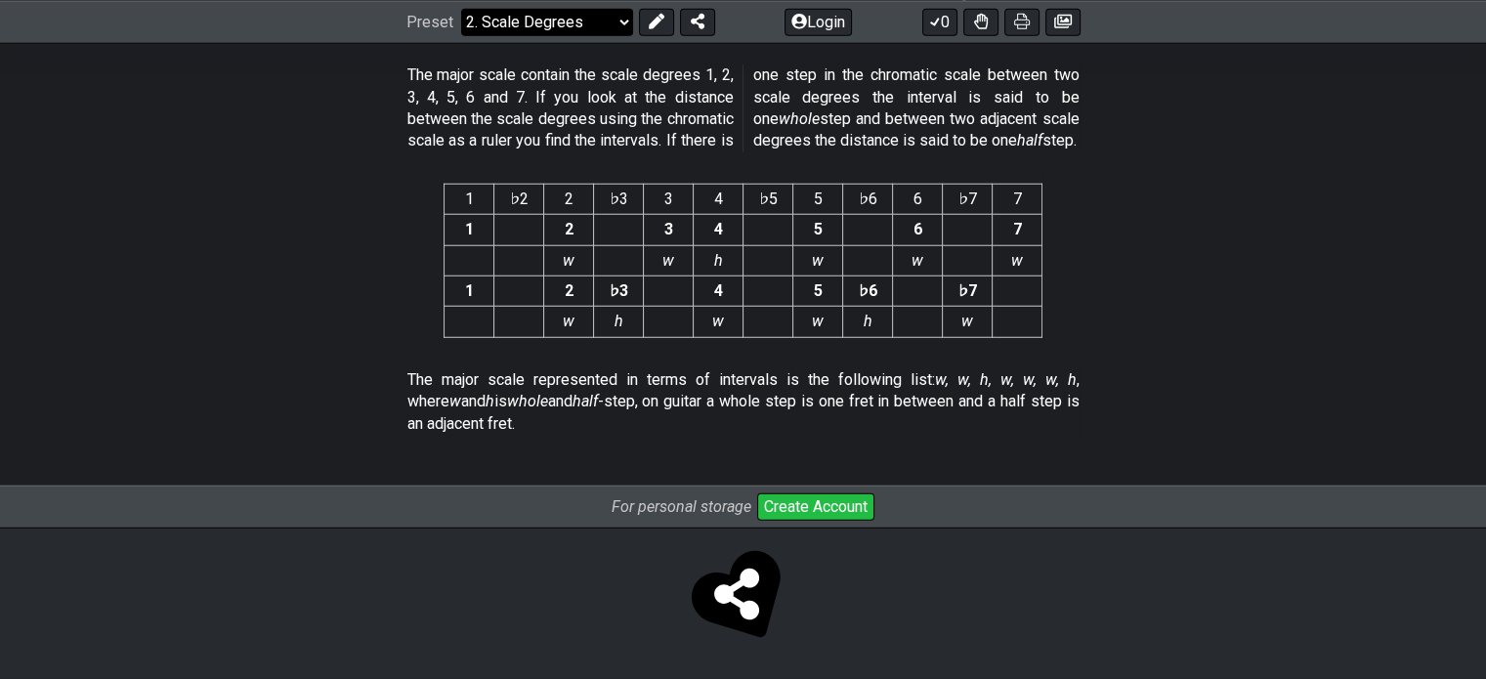
click at [584, 22] on select "Welcome to #fretflip! Initial Preset Custom Preset Minor Pentatonic Major Penta…" at bounding box center [547, 21] width 172 height 27
click at [461, 8] on select "Welcome to #fretflip! Initial Preset Custom Preset Minor Pentatonic Major Penta…" at bounding box center [547, 21] width 172 height 27
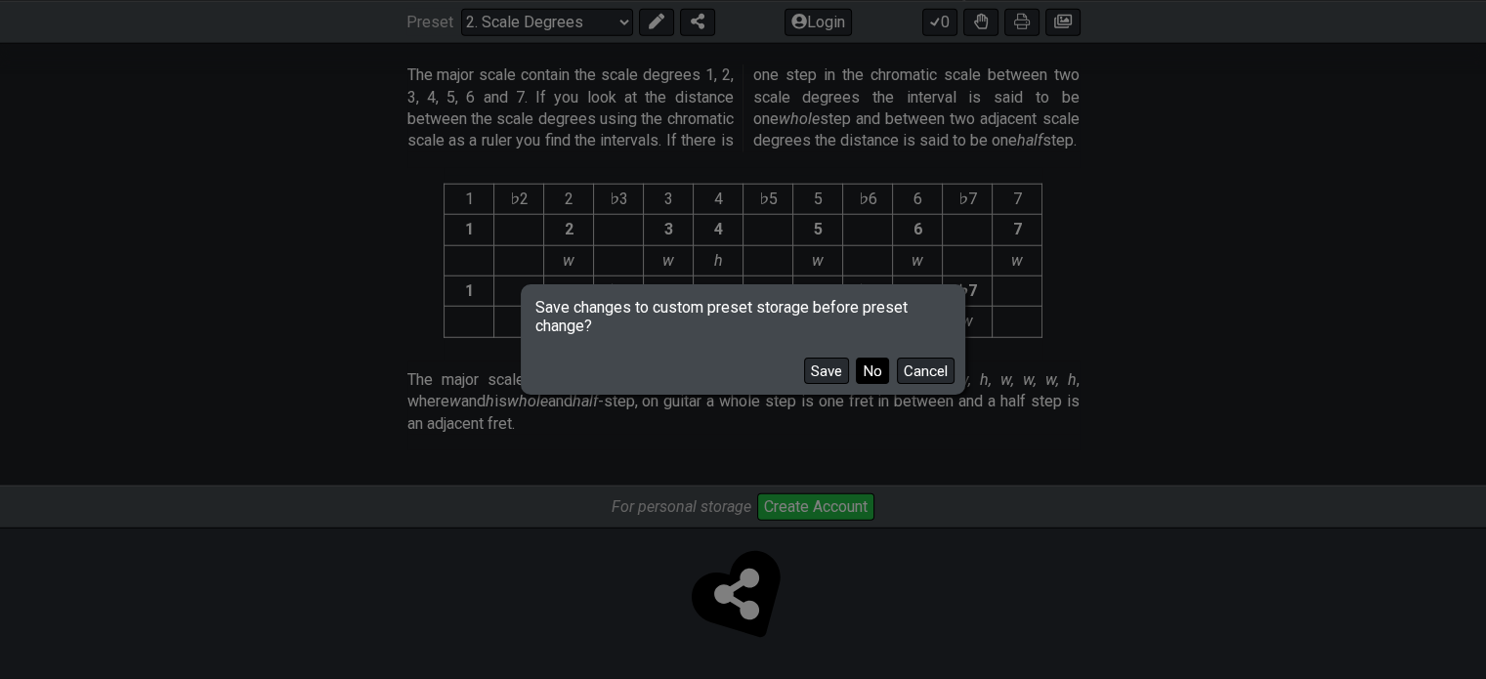
click at [872, 369] on button "No" at bounding box center [872, 371] width 33 height 26
select select "/harmonizing-scales"
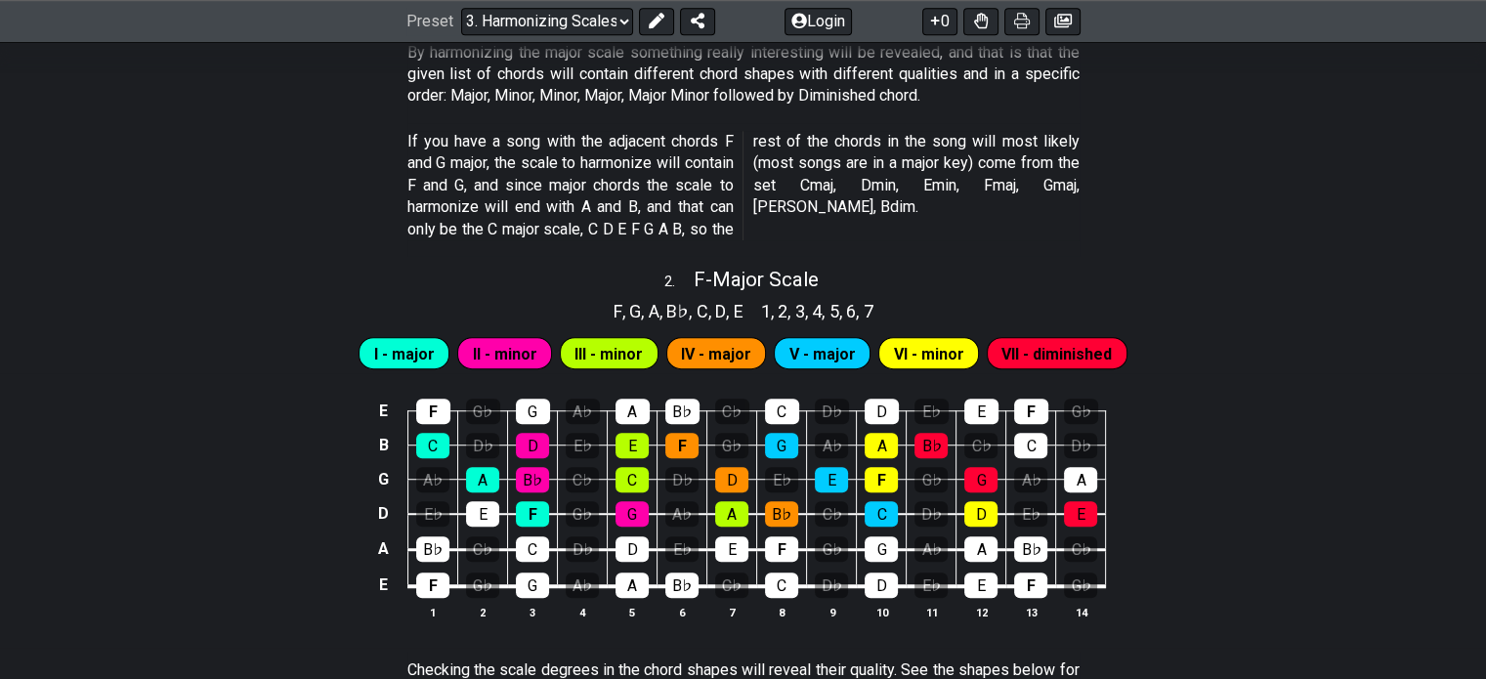
scroll to position [1237, 0]
